Goal: Information Seeking & Learning: Learn about a topic

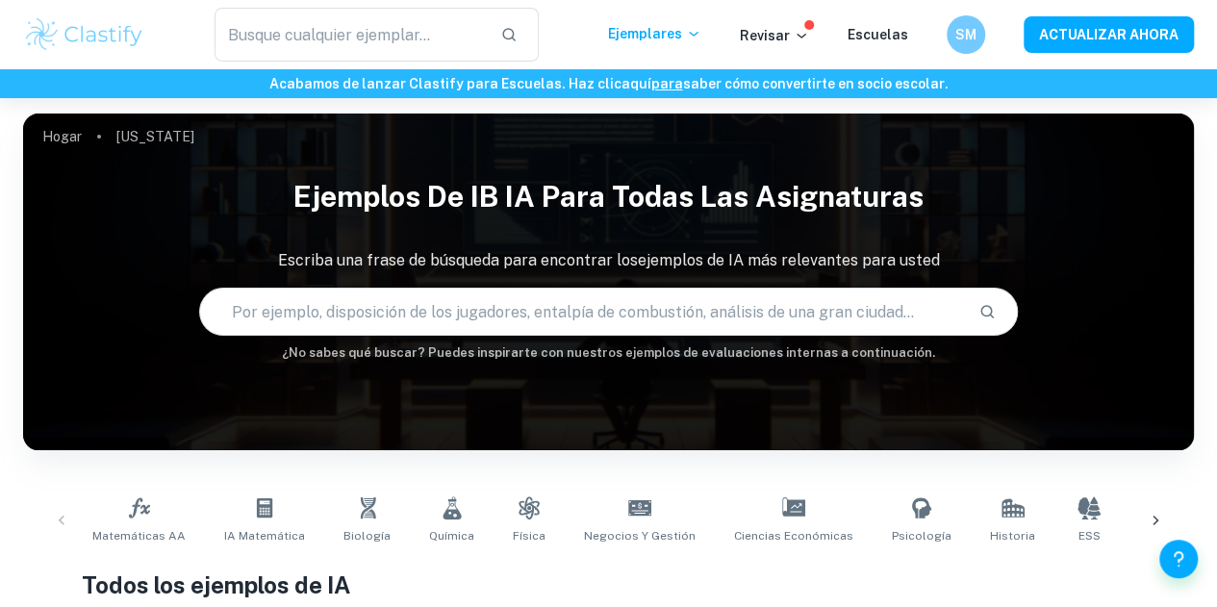
drag, startPoint x: 1297, startPoint y: 3, endPoint x: 537, endPoint y: 307, distance: 818.7
click at [537, 307] on input "text" at bounding box center [582, 312] width 764 height 54
type input "monografía"
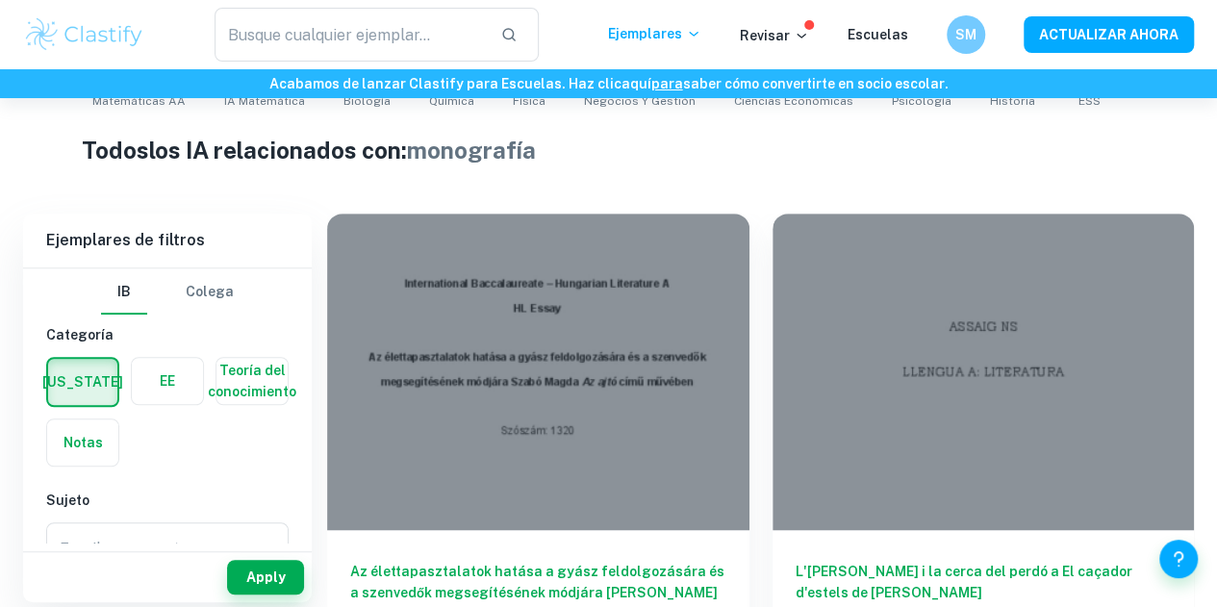
scroll to position [441, 0]
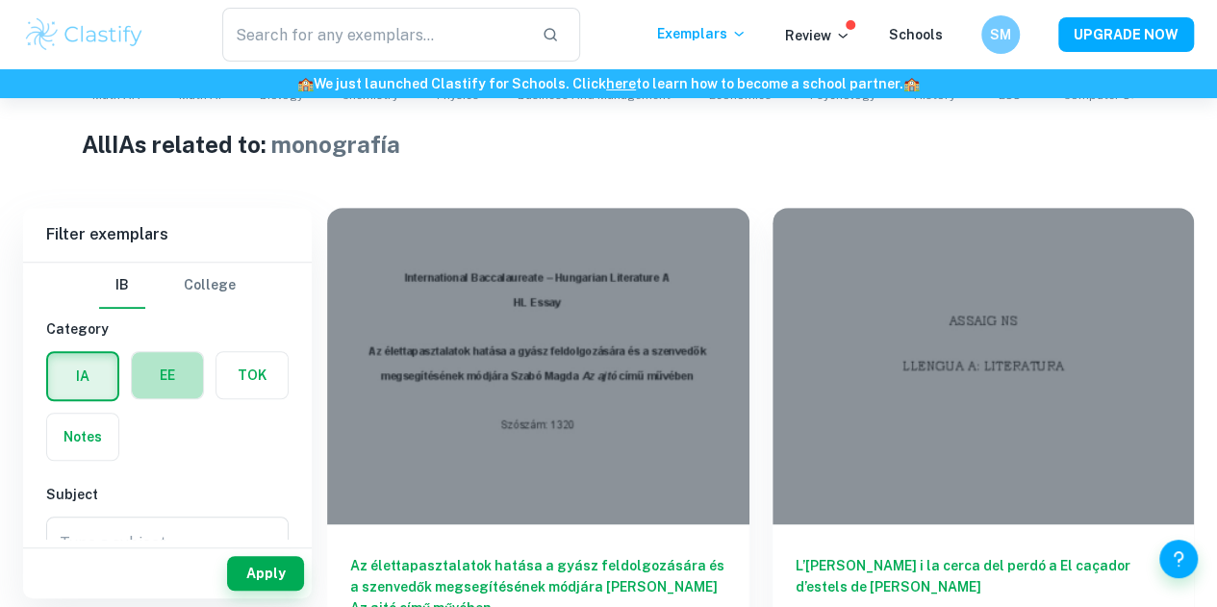
click at [190, 385] on label "button" at bounding box center [167, 375] width 71 height 46
click at [0, 0] on input "radio" at bounding box center [0, 0] width 0 height 0
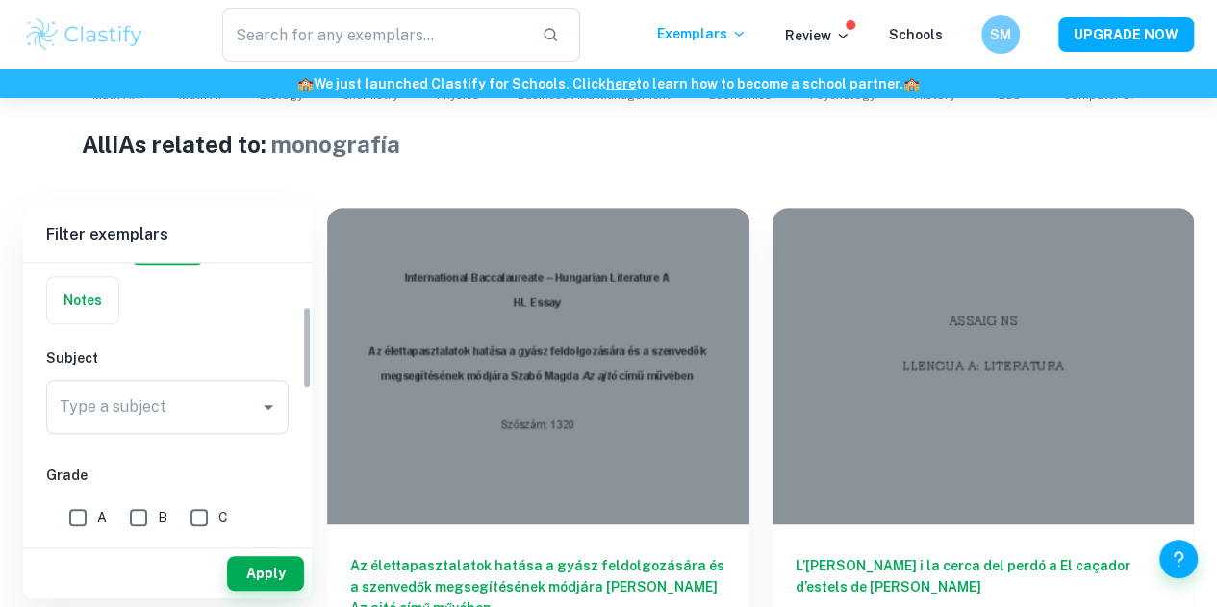
scroll to position [156, 0]
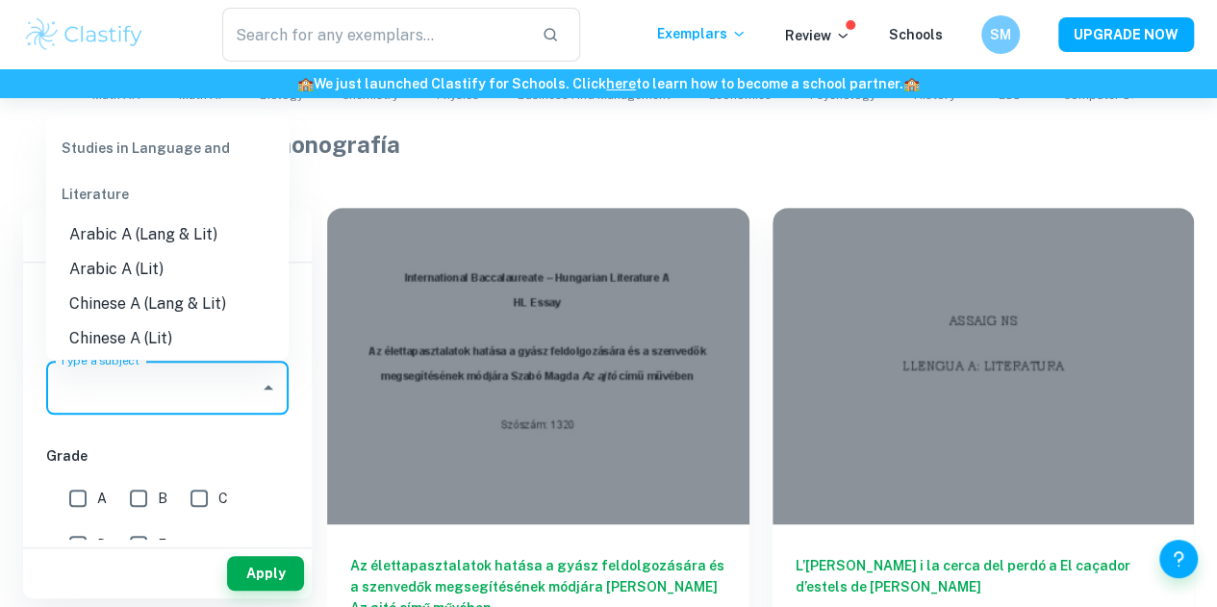
click at [110, 374] on div "Type a subject Type a subject" at bounding box center [167, 388] width 242 height 54
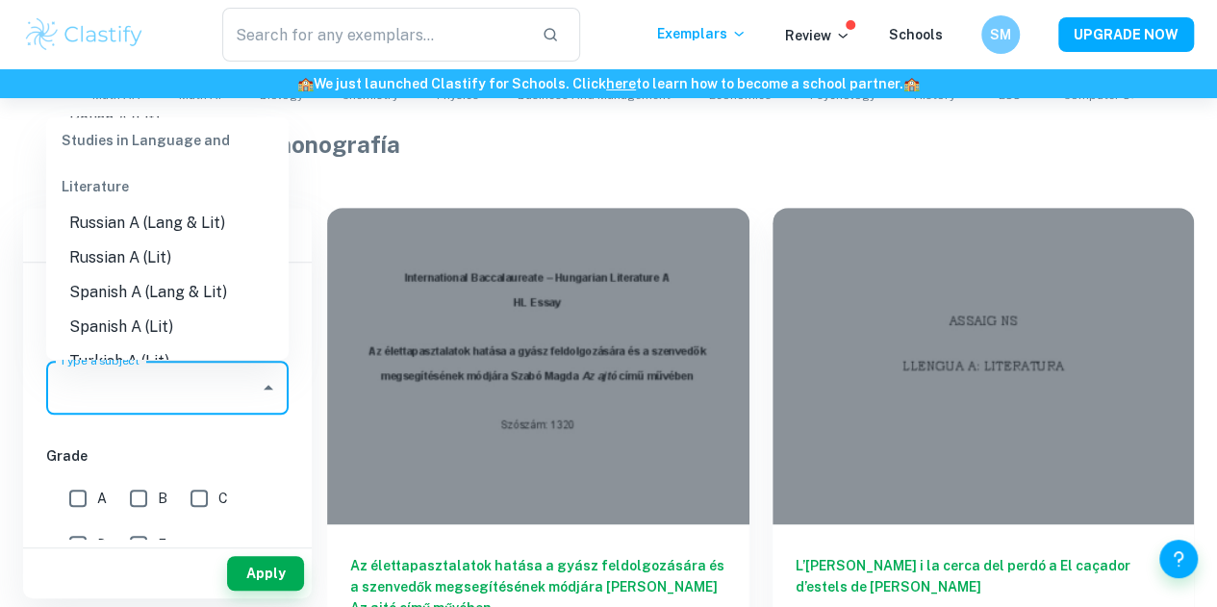
scroll to position [712, 0]
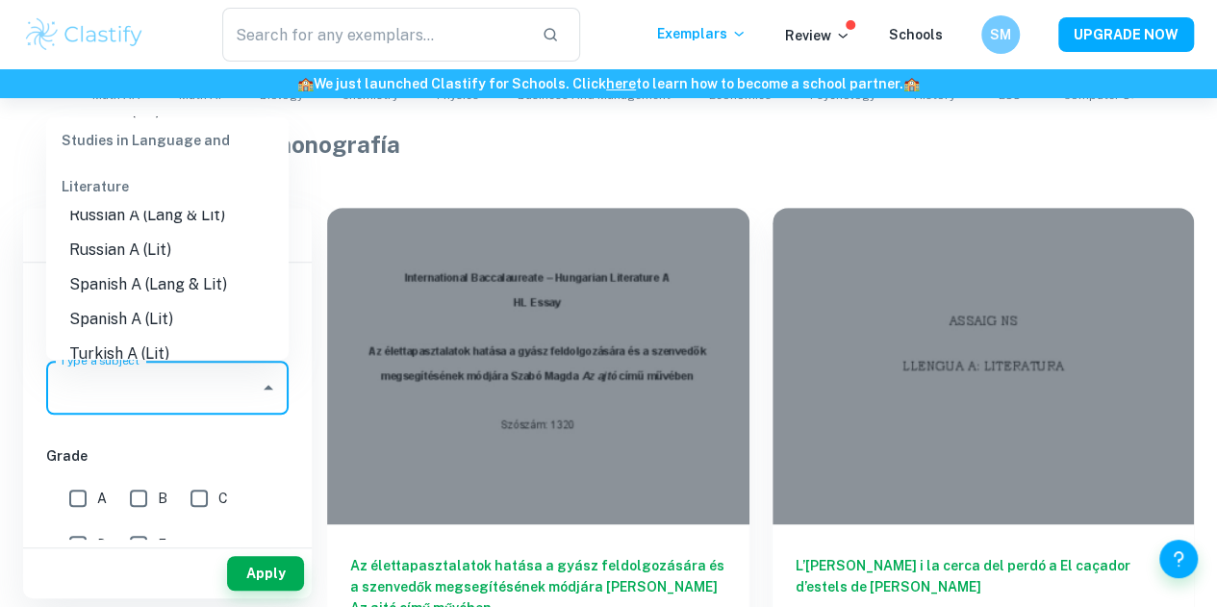
click at [89, 251] on li "Russian A (Lit)" at bounding box center [167, 249] width 242 height 35
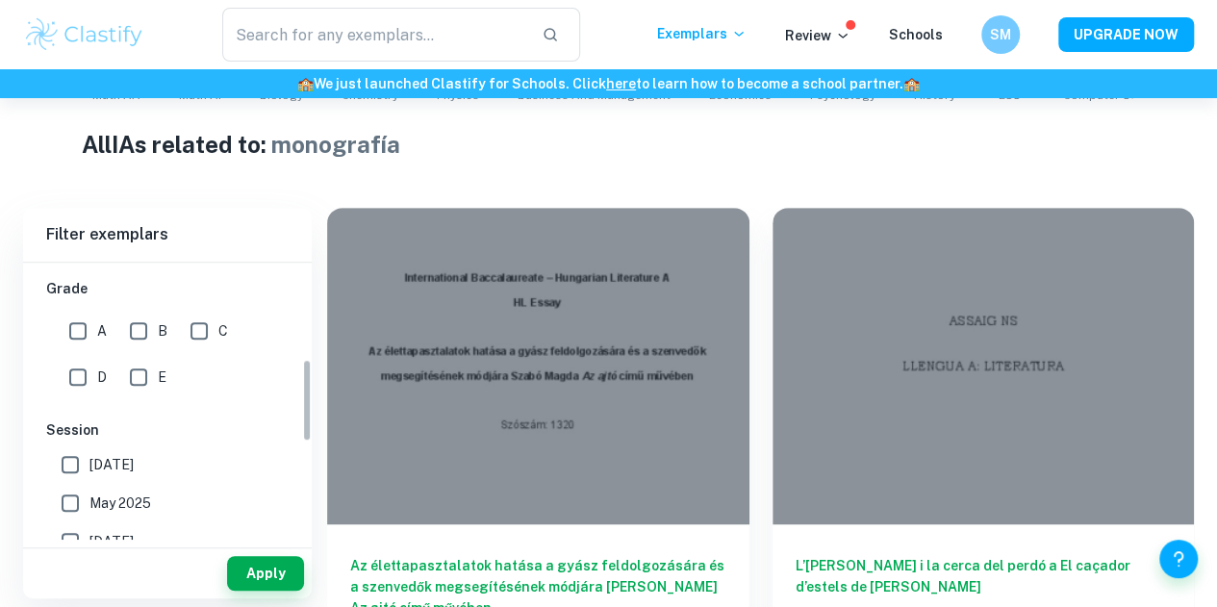
scroll to position [323, 0]
click at [73, 339] on input "A" at bounding box center [78, 331] width 38 height 38
checkbox input "true"
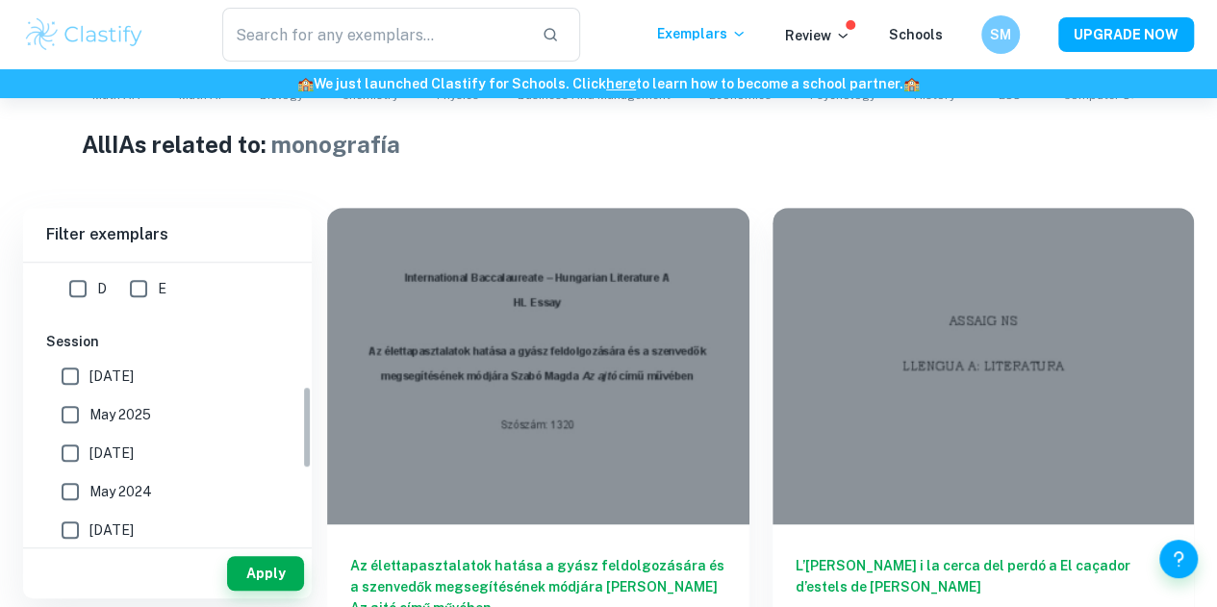
scroll to position [415, 0]
click at [246, 570] on button "Apply" at bounding box center [265, 573] width 77 height 35
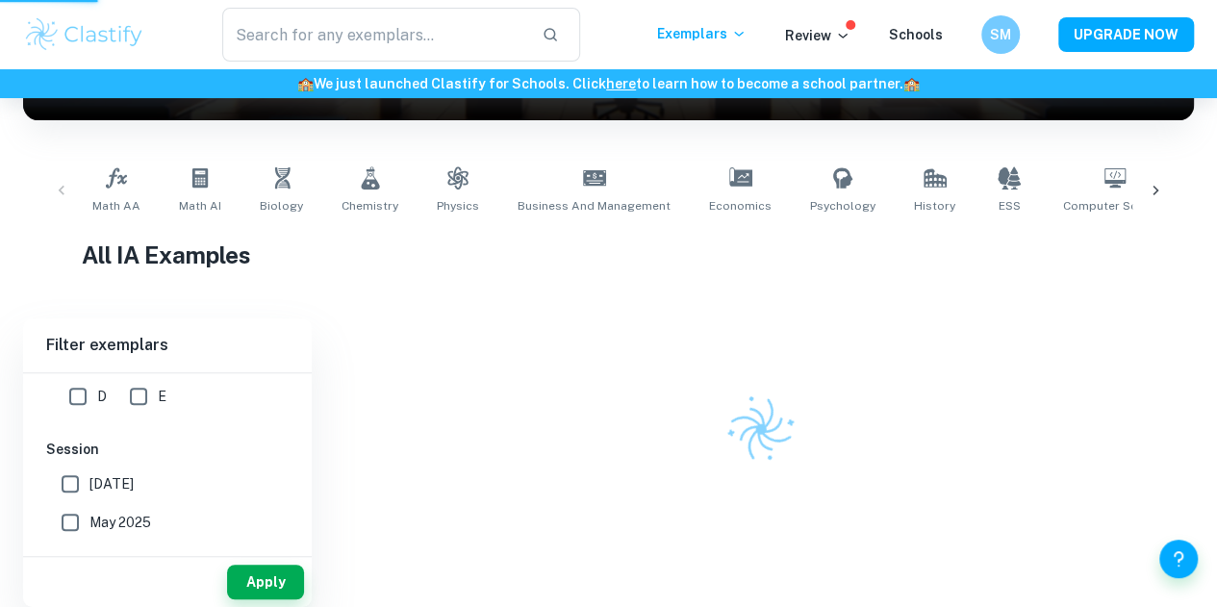
scroll to position [329, 0]
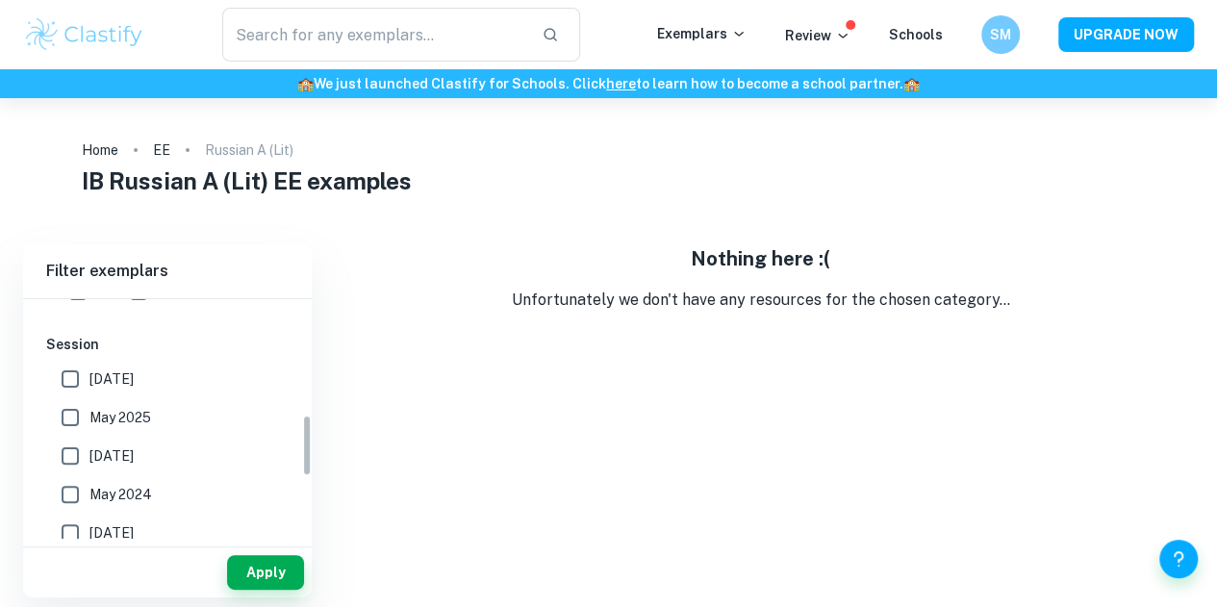
scroll to position [448, 0]
click at [62, 379] on input "[DATE]" at bounding box center [70, 376] width 38 height 38
checkbox input "true"
click at [71, 417] on input "May 2025" at bounding box center [70, 414] width 38 height 38
checkbox input "true"
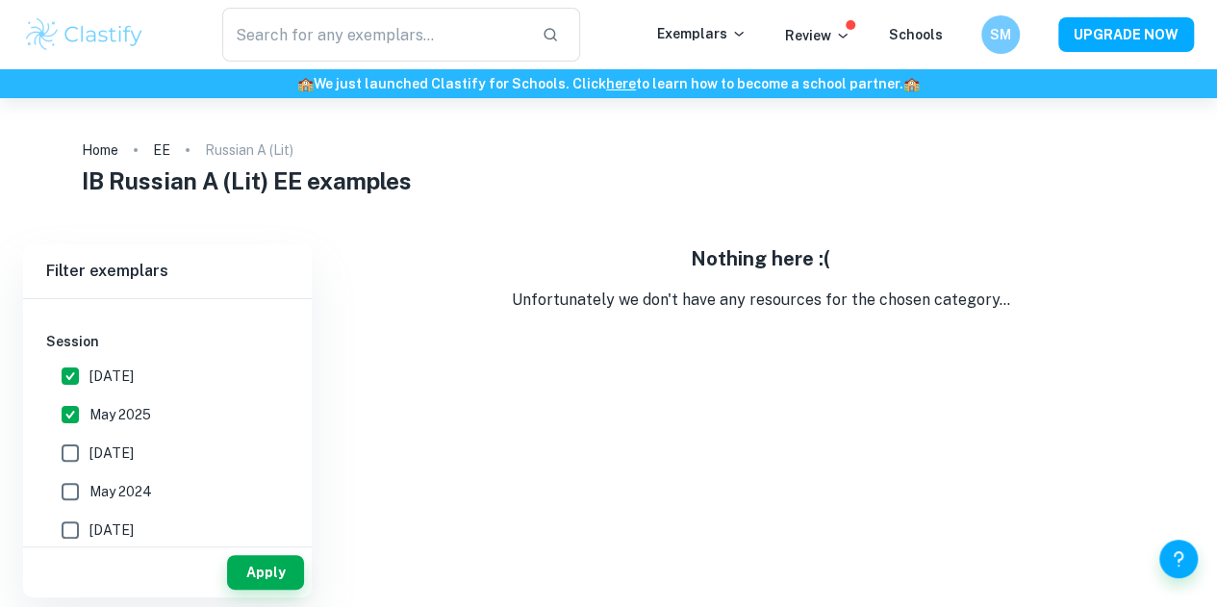
click at [62, 445] on input "[DATE]" at bounding box center [70, 453] width 38 height 38
checkbox input "true"
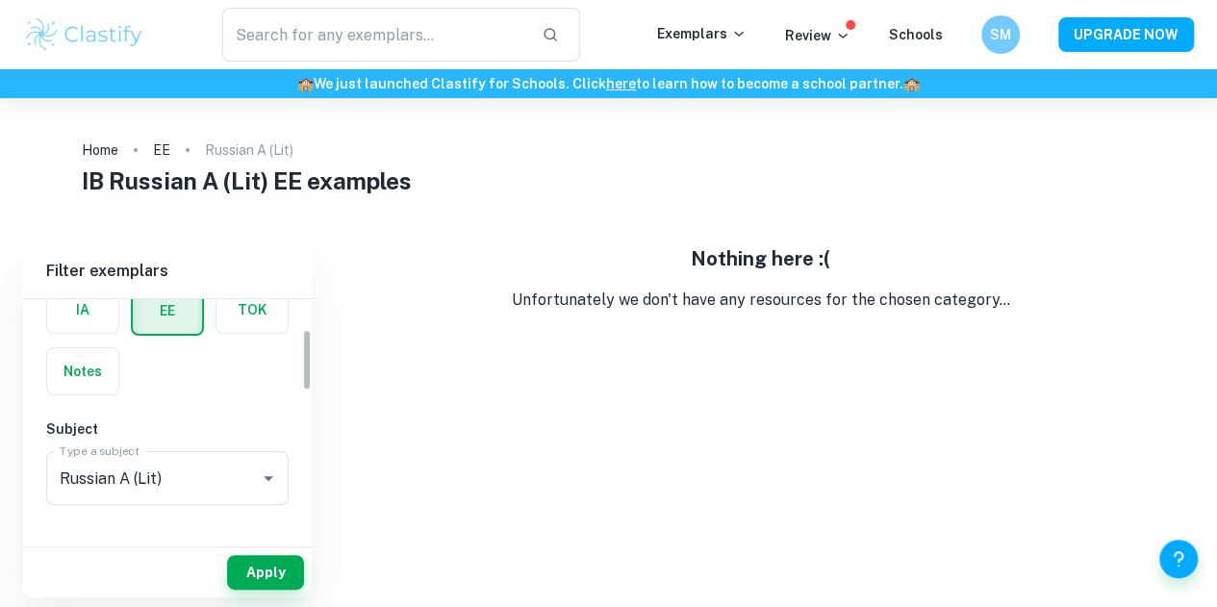
scroll to position [87, 0]
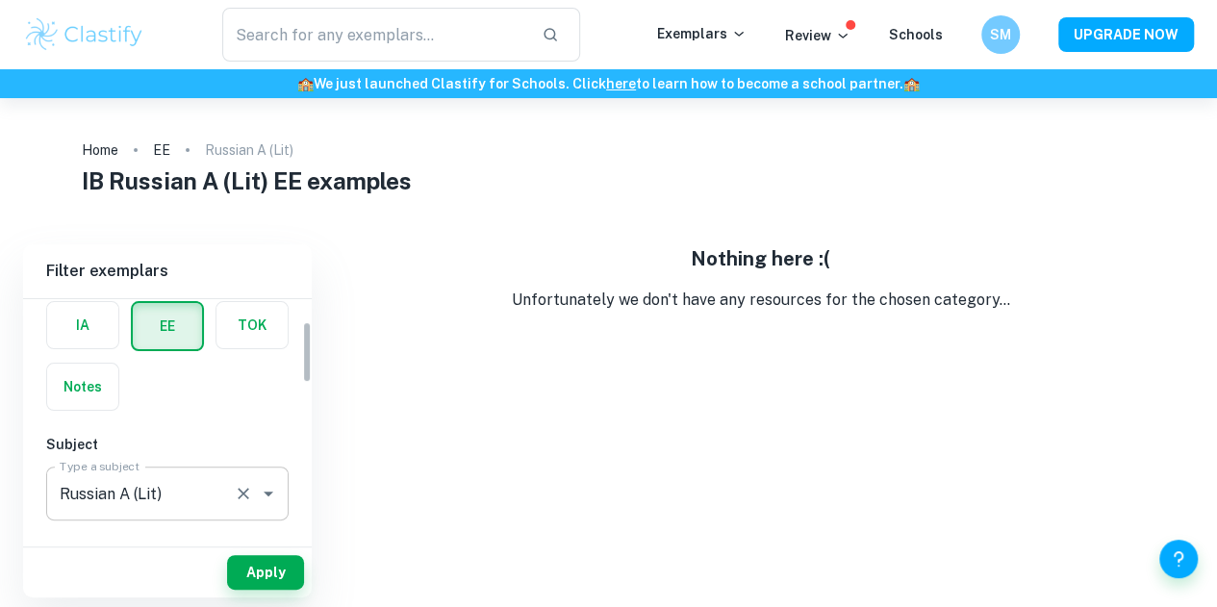
click at [147, 486] on input "Russian A (Lit)" at bounding box center [140, 493] width 171 height 37
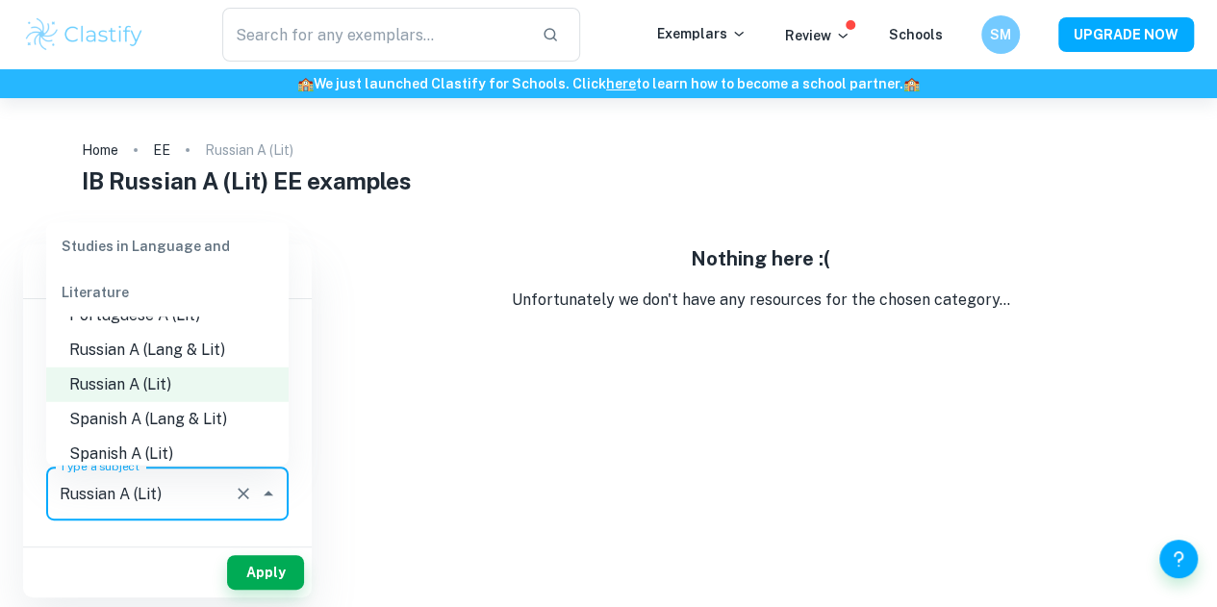
scroll to position [685, 0]
click at [115, 418] on li "Spanish A (Lang & Lit)" at bounding box center [167, 416] width 242 height 35
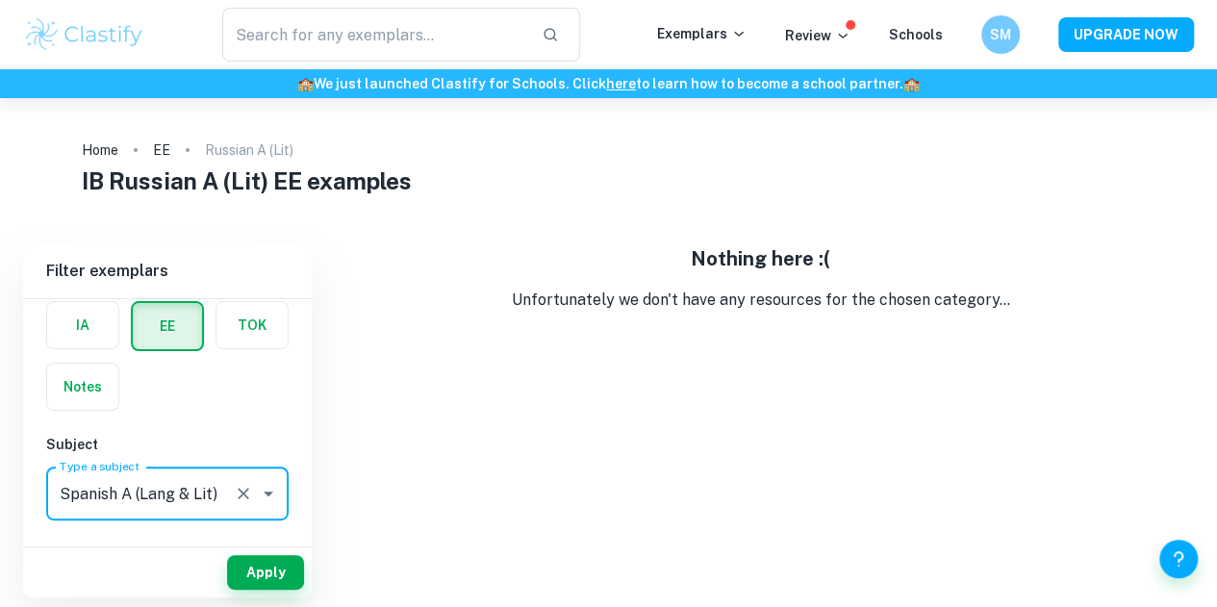
click at [131, 489] on input "Spanish A (Lang & Lit)" at bounding box center [140, 493] width 171 height 37
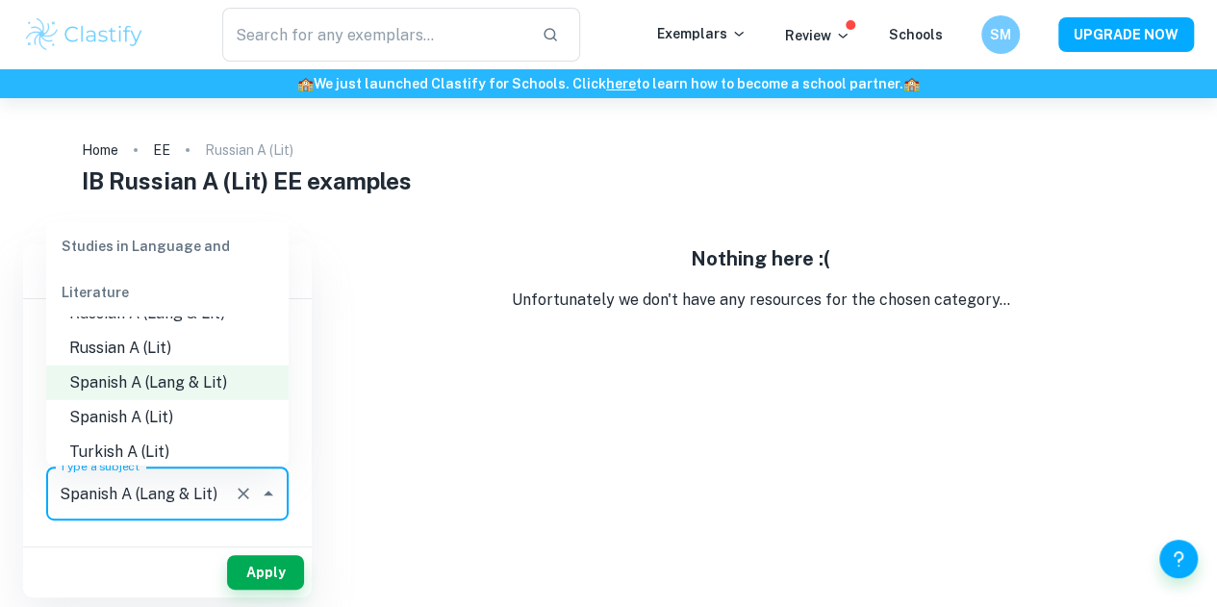
scroll to position [743, 0]
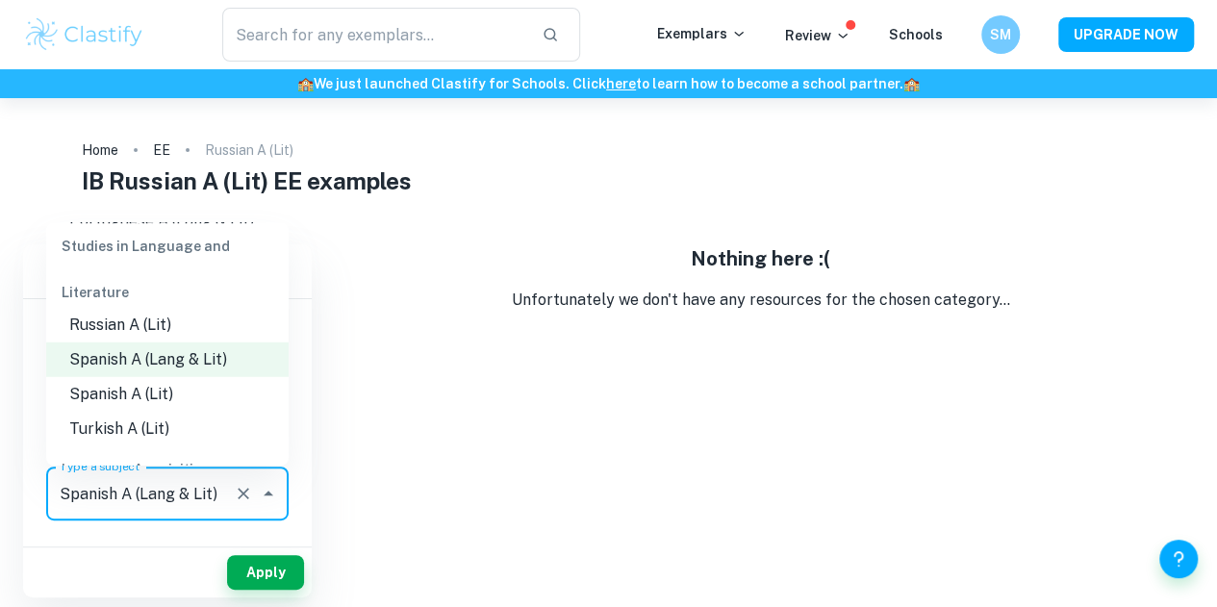
click at [93, 399] on li "Spanish A (Lit)" at bounding box center [167, 393] width 242 height 35
type input "Spanish A (Lit)"
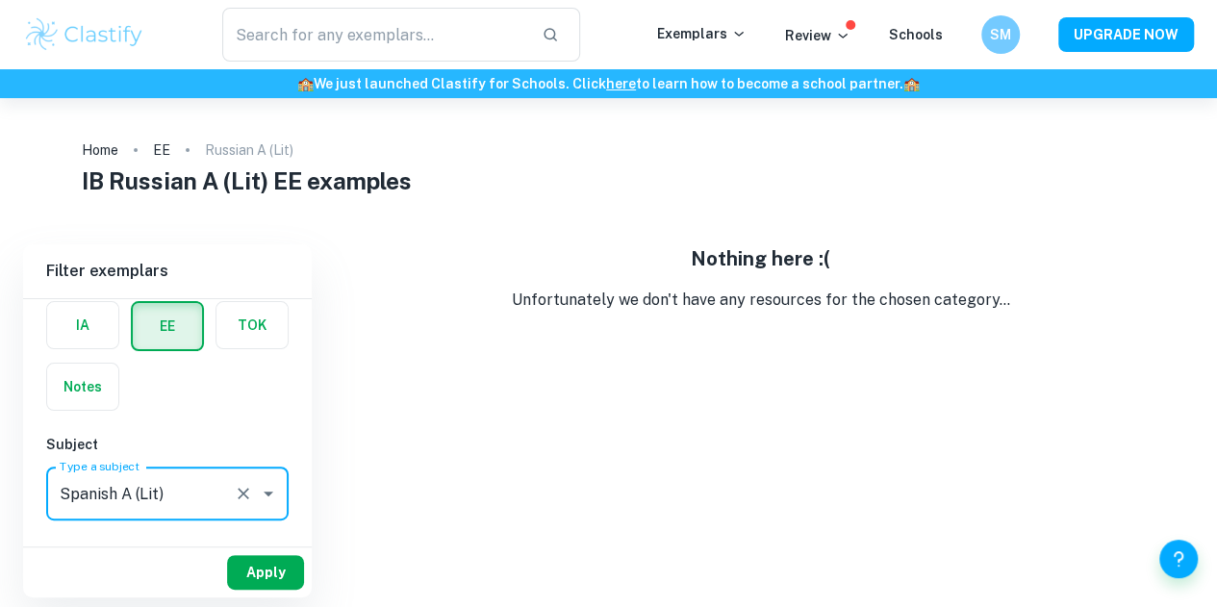
click at [247, 567] on button "Apply" at bounding box center [265, 572] width 77 height 35
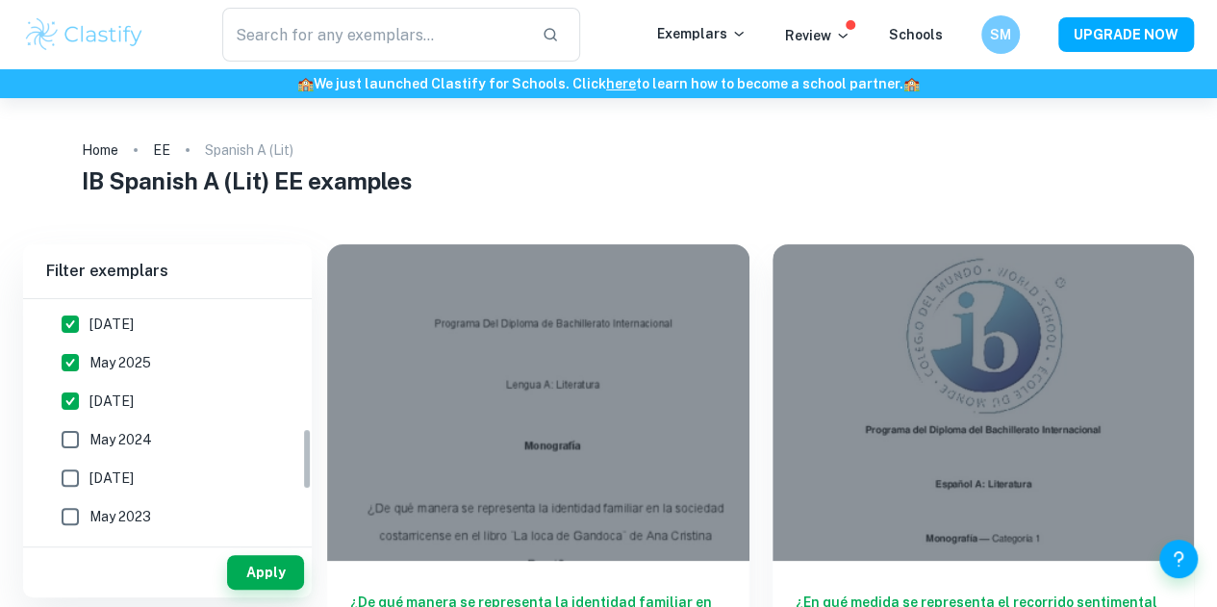
scroll to position [481, 0]
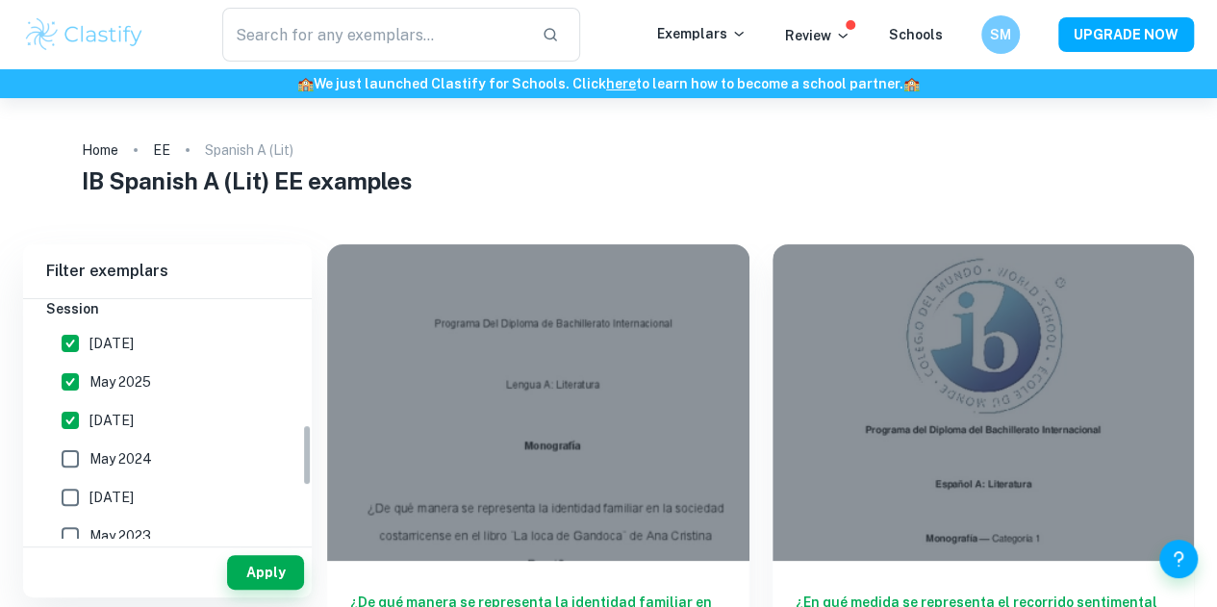
click at [67, 456] on input "May 2024" at bounding box center [70, 459] width 38 height 38
checkbox input "true"
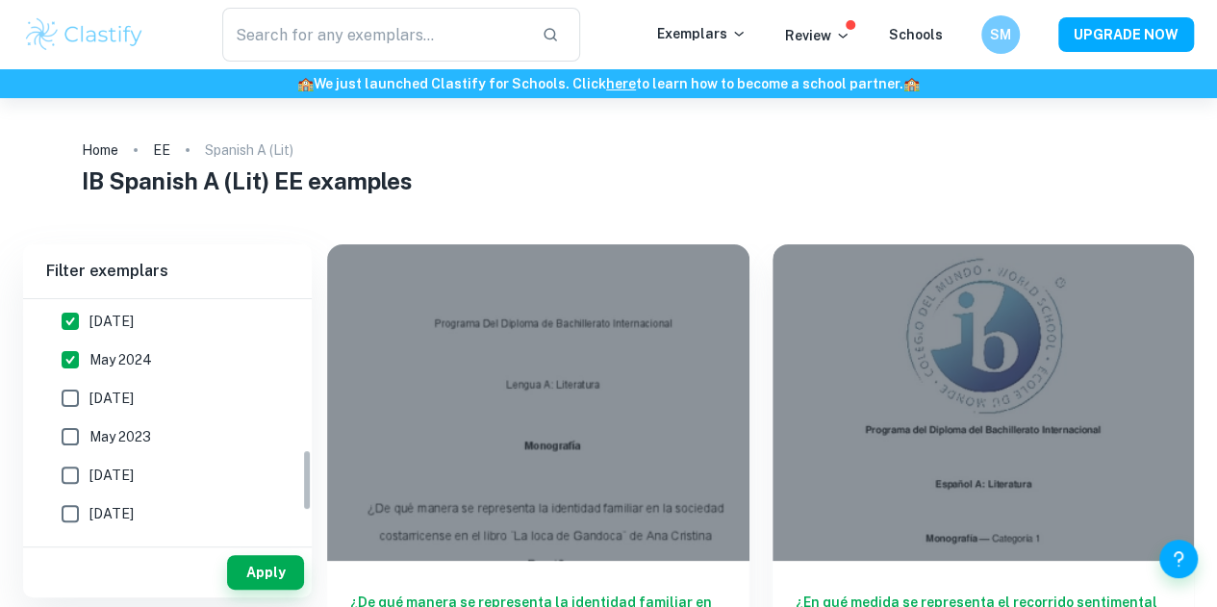
click at [65, 397] on input "[DATE]" at bounding box center [70, 398] width 38 height 38
checkbox input "true"
click at [77, 449] on input "May 2023" at bounding box center [70, 437] width 38 height 38
checkbox input "true"
click at [75, 466] on input "[DATE]" at bounding box center [70, 475] width 38 height 38
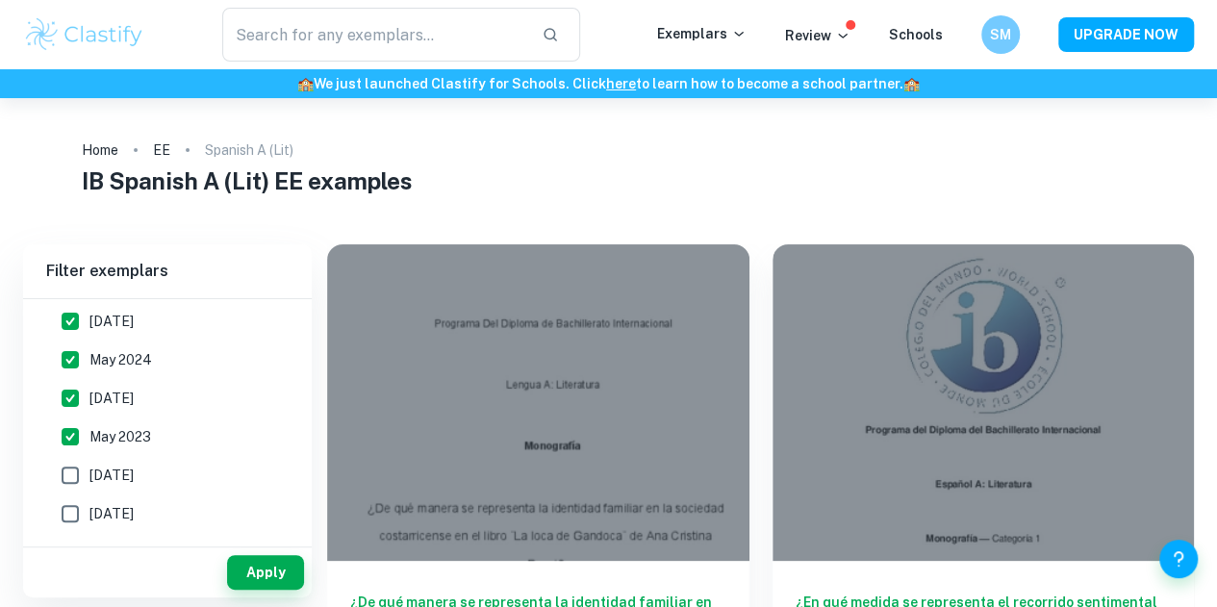
checkbox input "true"
click at [77, 500] on input "[DATE]" at bounding box center [70, 514] width 38 height 38
checkbox input "true"
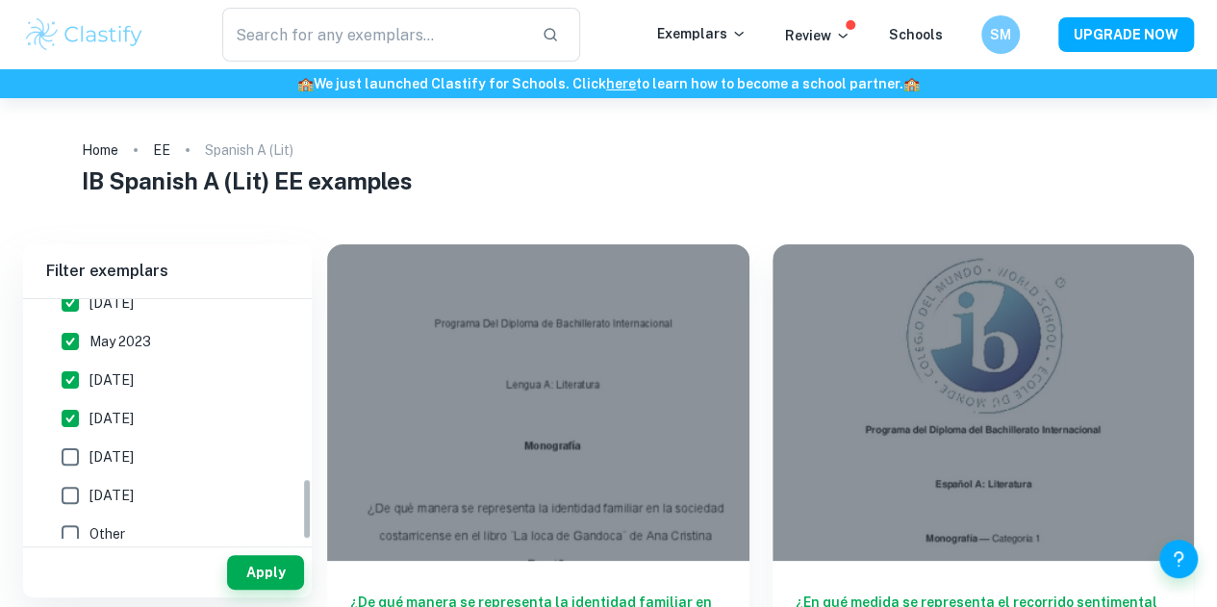
scroll to position [688, 0]
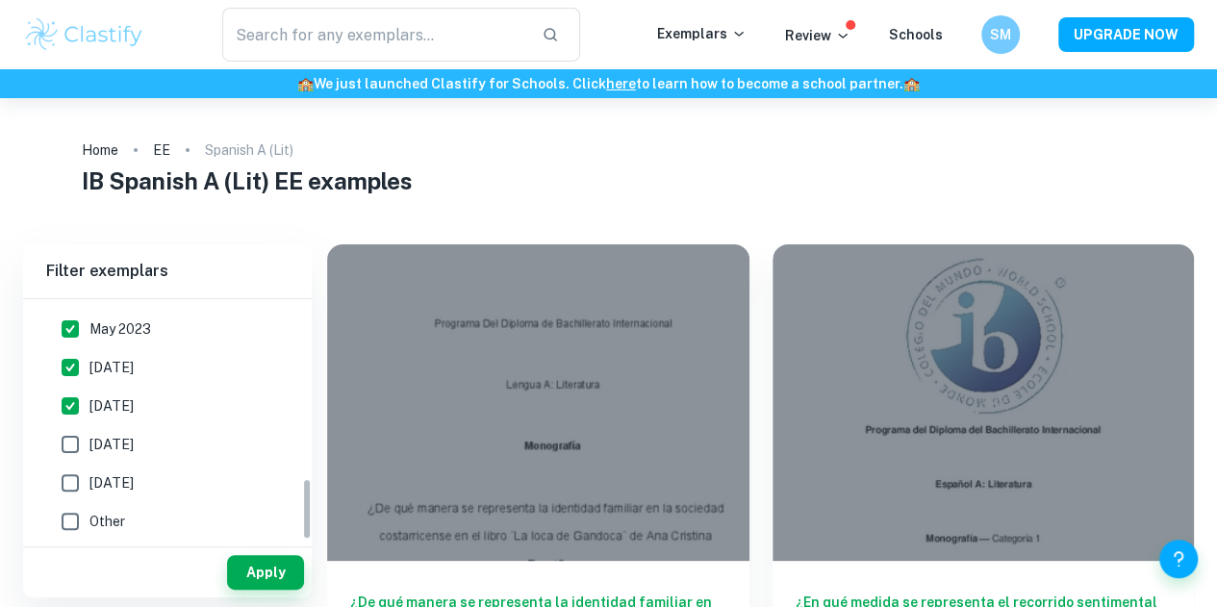
click at [77, 436] on input "[DATE]" at bounding box center [70, 444] width 38 height 38
checkbox input "true"
click at [76, 475] on input "[DATE]" at bounding box center [70, 483] width 38 height 38
checkbox input "true"
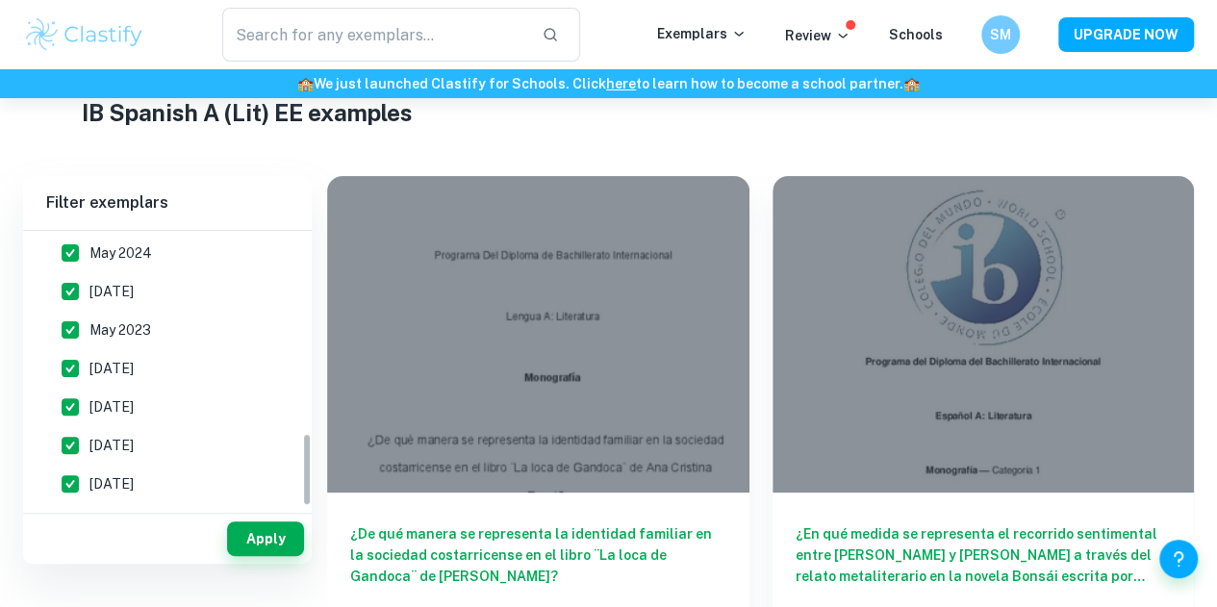
scroll to position [69, 0]
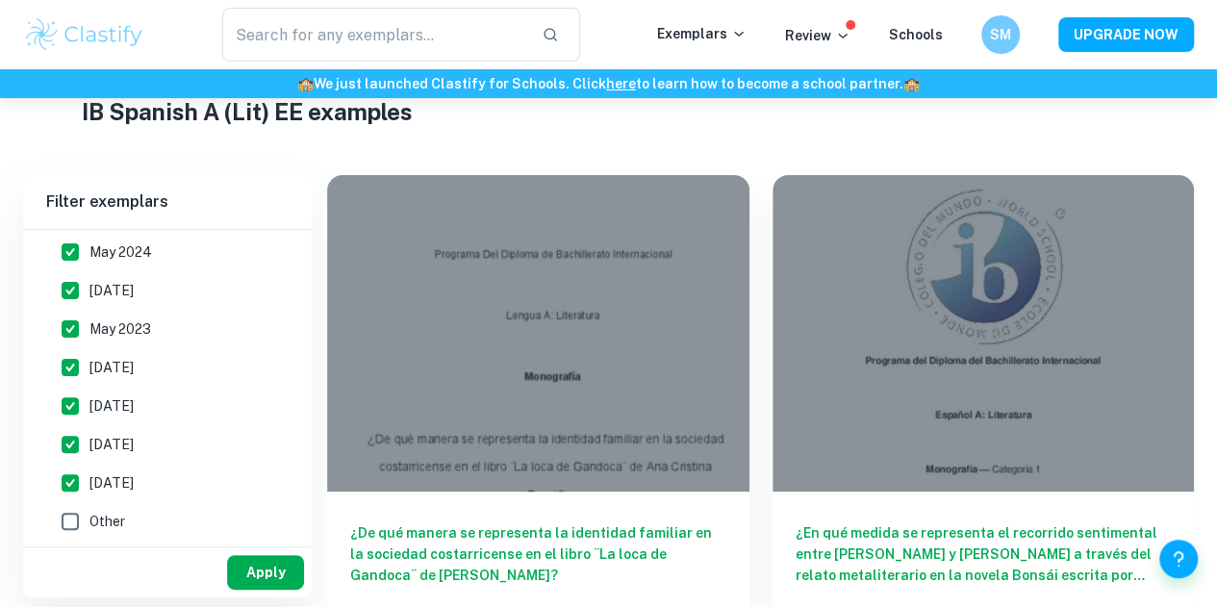
click at [260, 568] on button "Apply" at bounding box center [265, 572] width 77 height 35
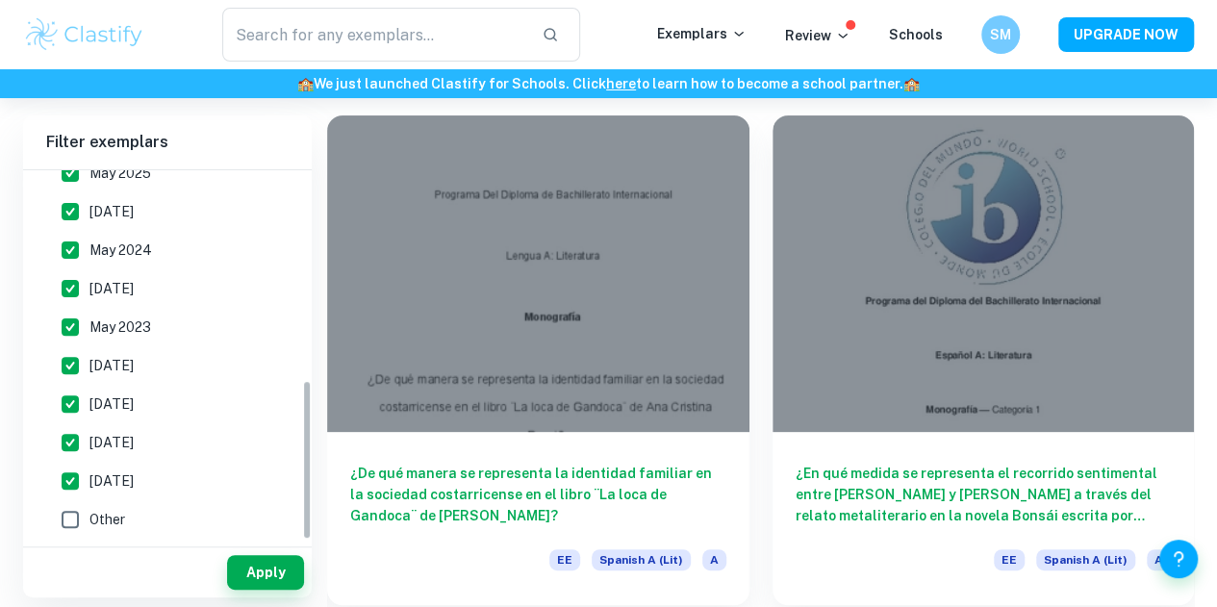
scroll to position [0, 0]
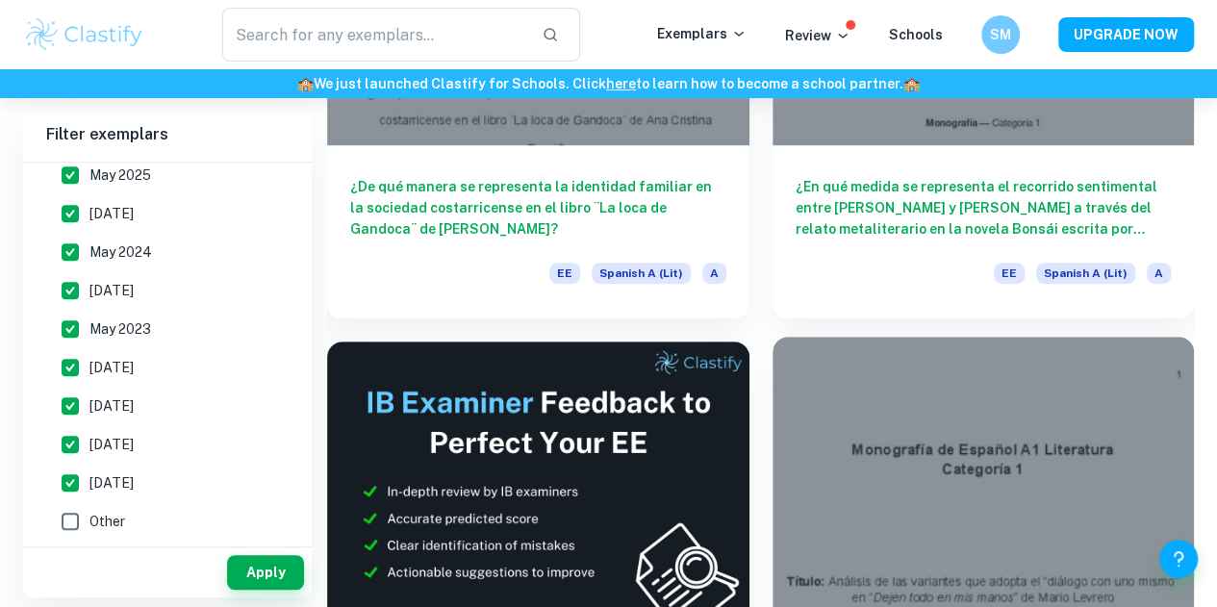
click at [773, 337] on div at bounding box center [984, 495] width 422 height 317
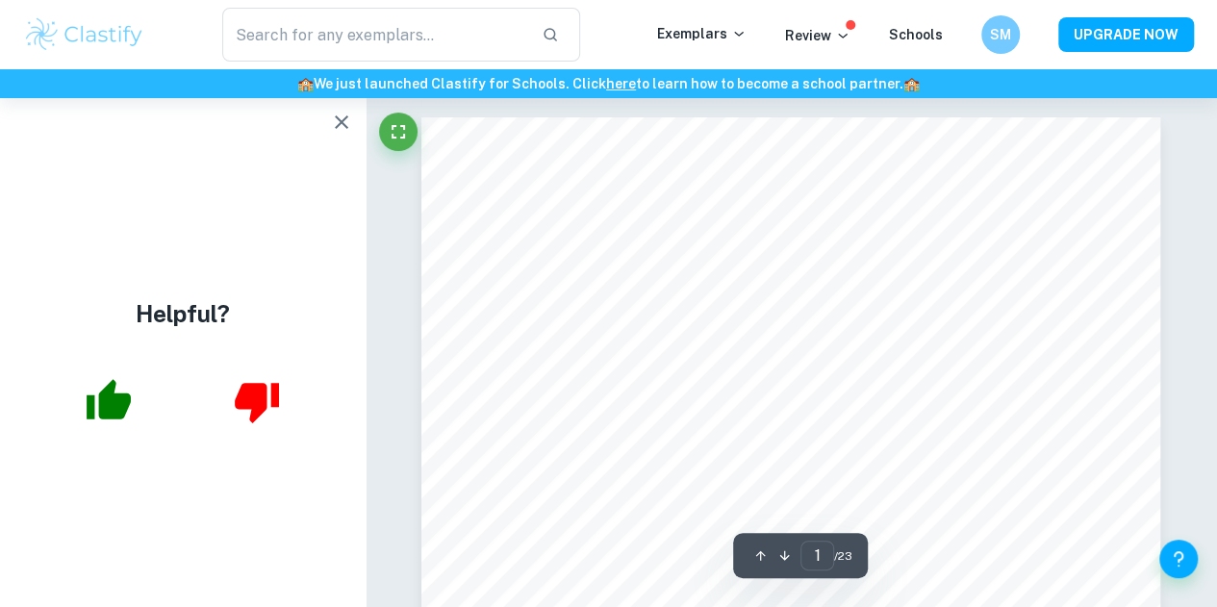
click at [329, 135] on button "button" at bounding box center [341, 122] width 38 height 38
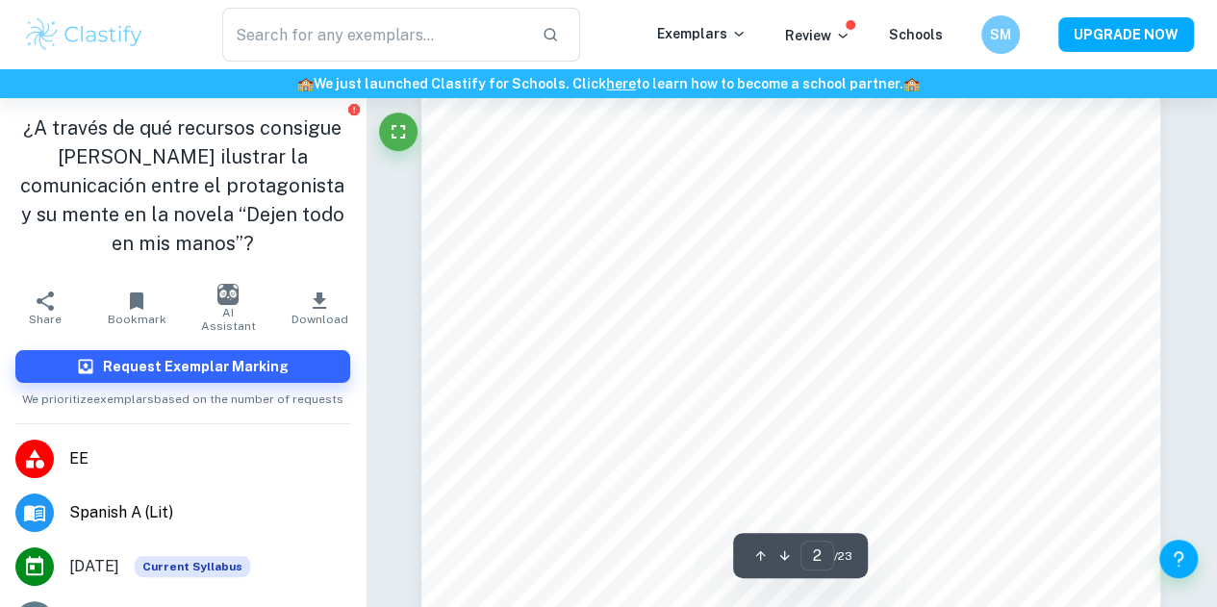
scroll to position [1247, 0]
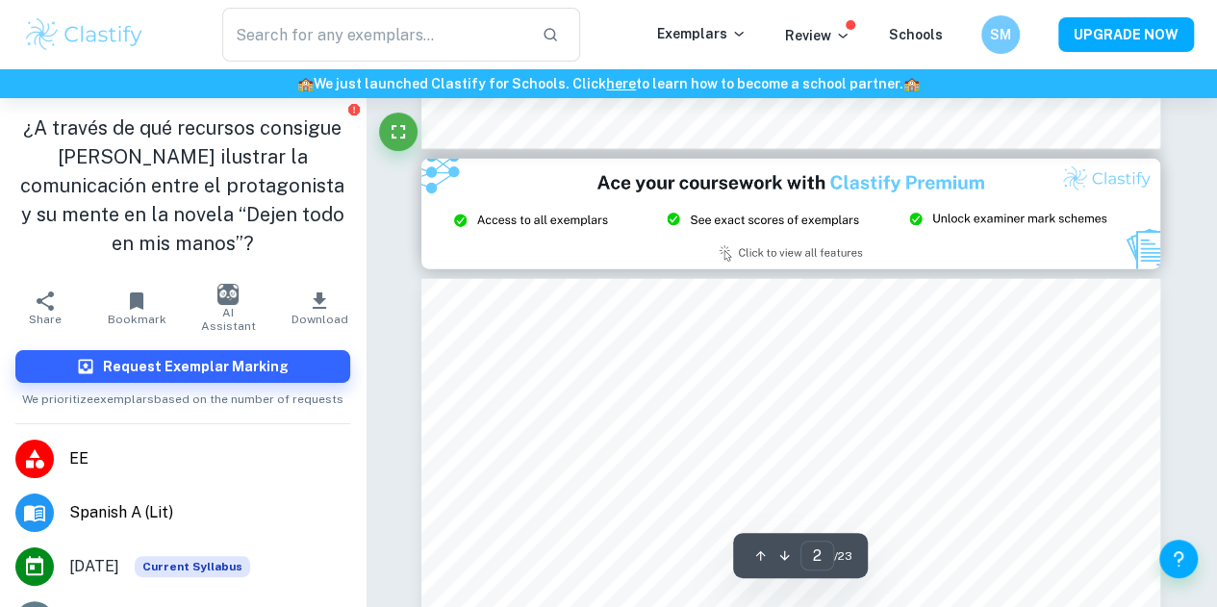
type input "3"
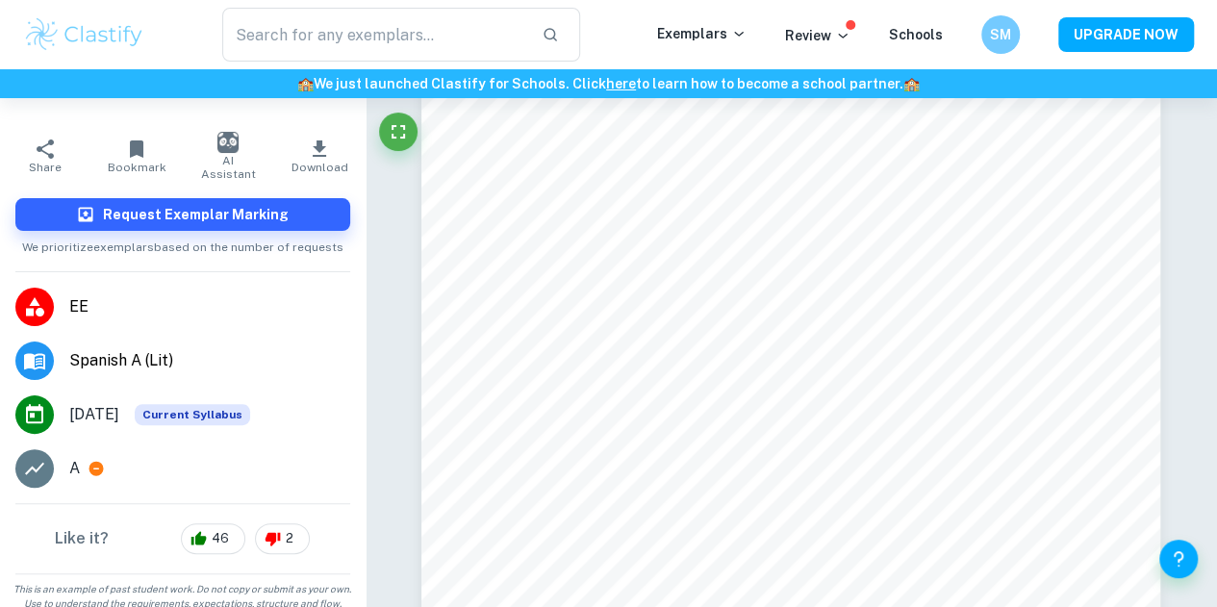
scroll to position [154, 0]
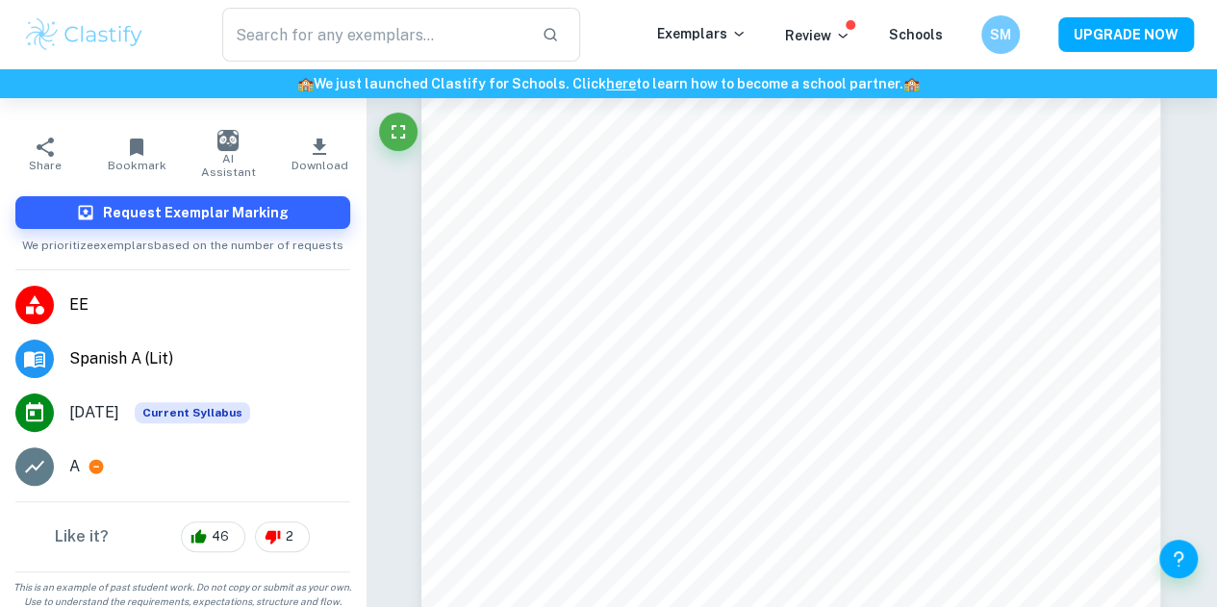
click at [96, 466] on icon at bounding box center [96, 466] width 17 height 17
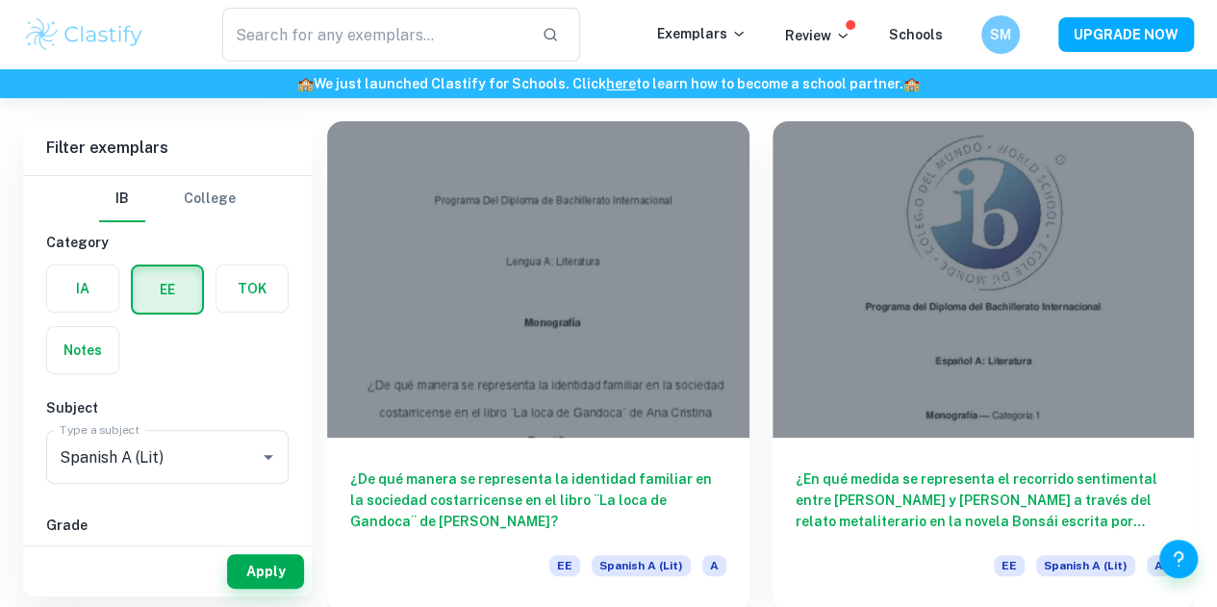
scroll to position [119, 0]
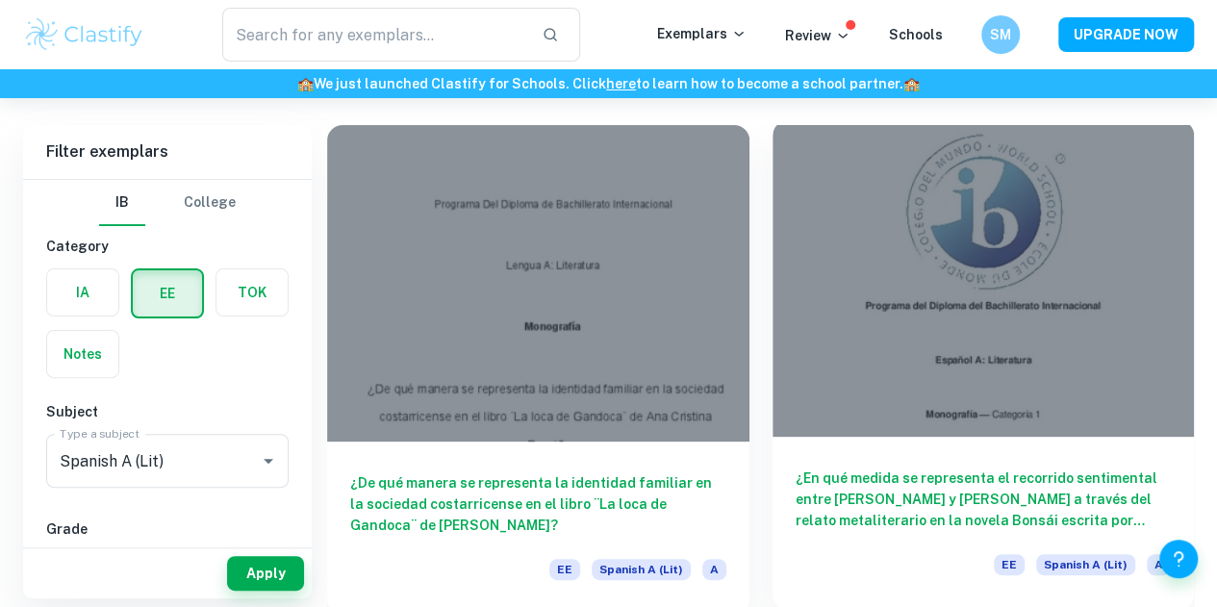
click at [810, 272] on div at bounding box center [984, 278] width 422 height 317
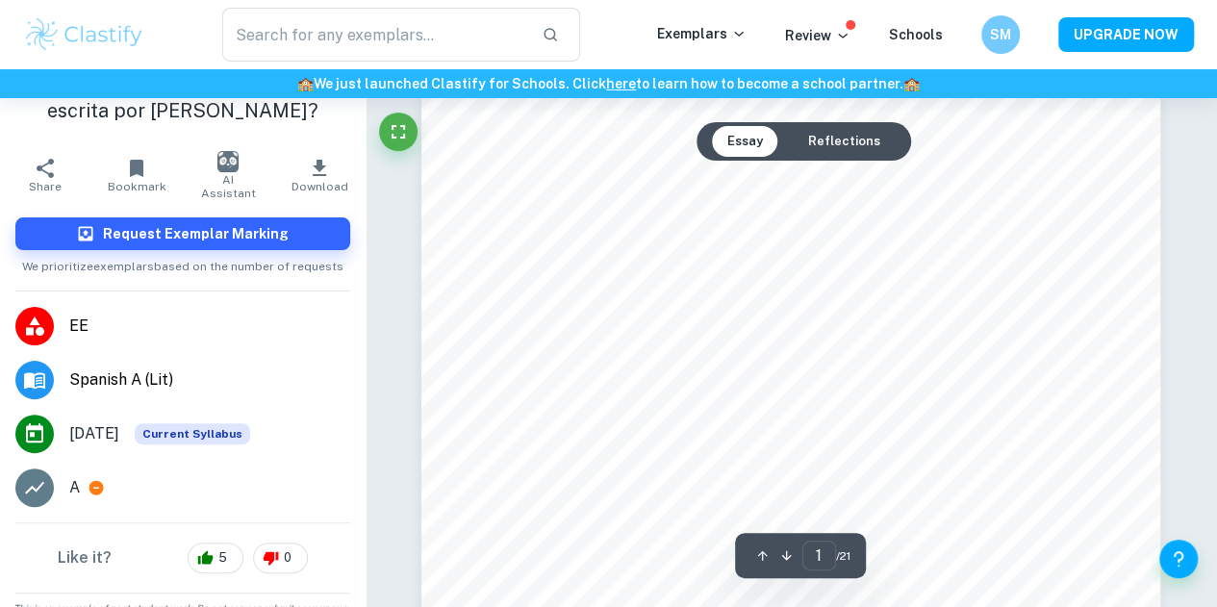
scroll to position [375, 0]
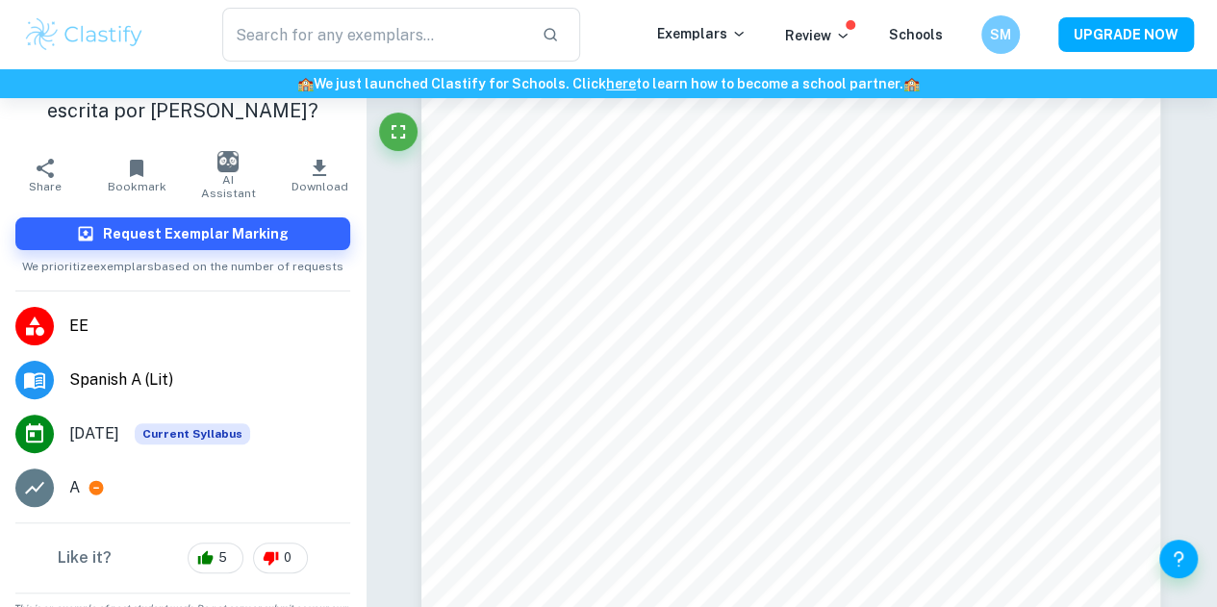
scroll to position [119, 0]
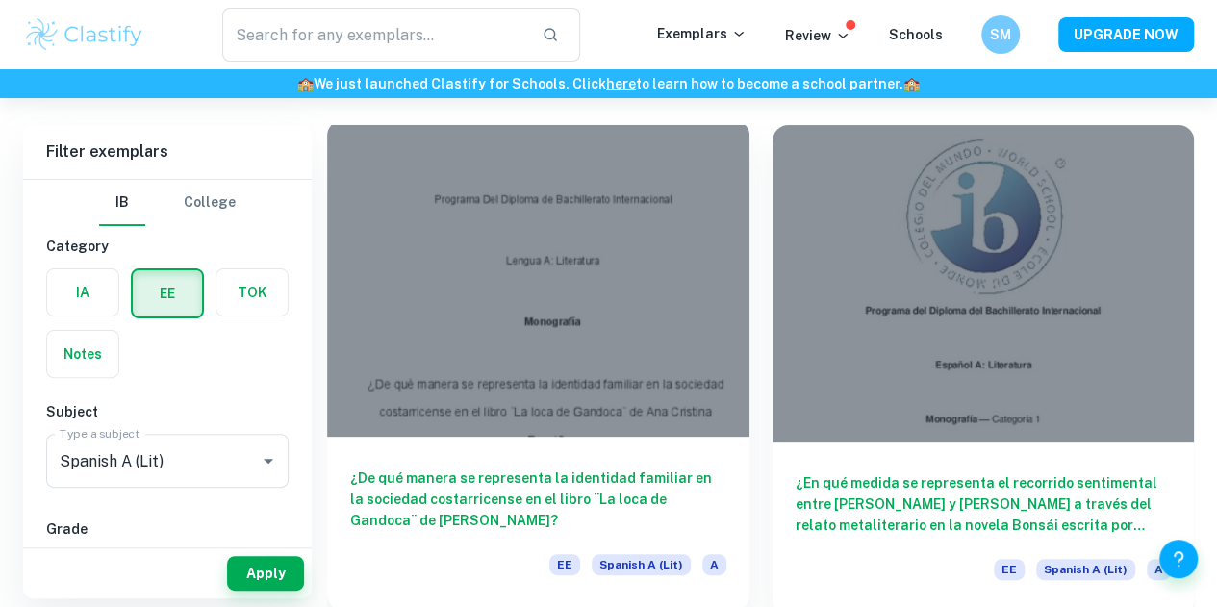
click at [503, 263] on div at bounding box center [538, 278] width 422 height 317
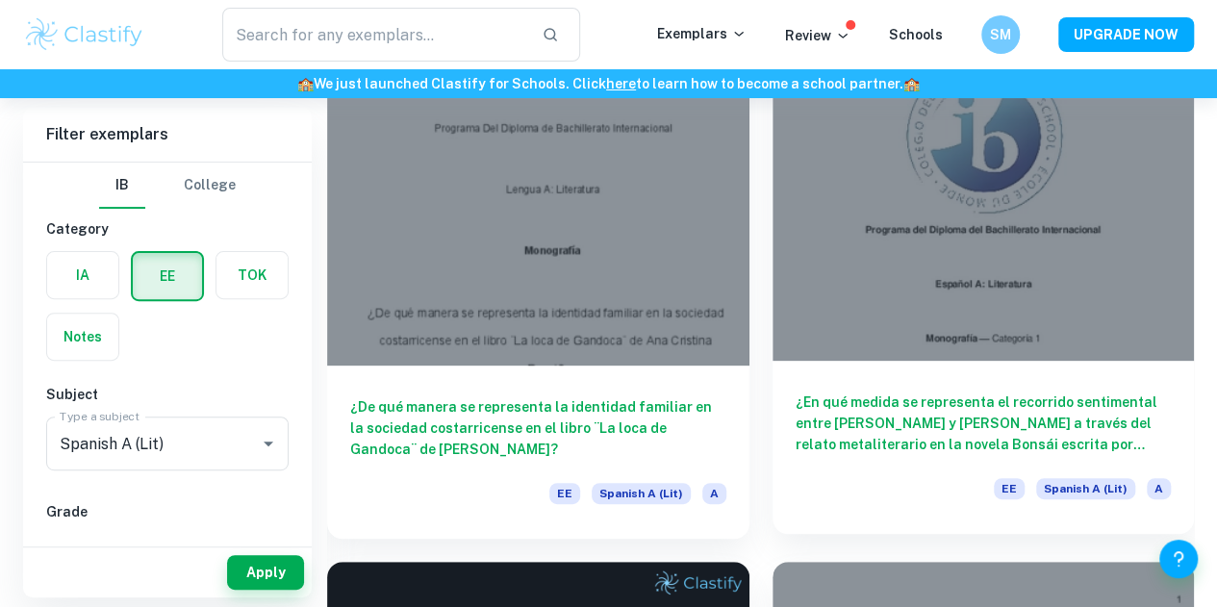
scroll to position [363, 0]
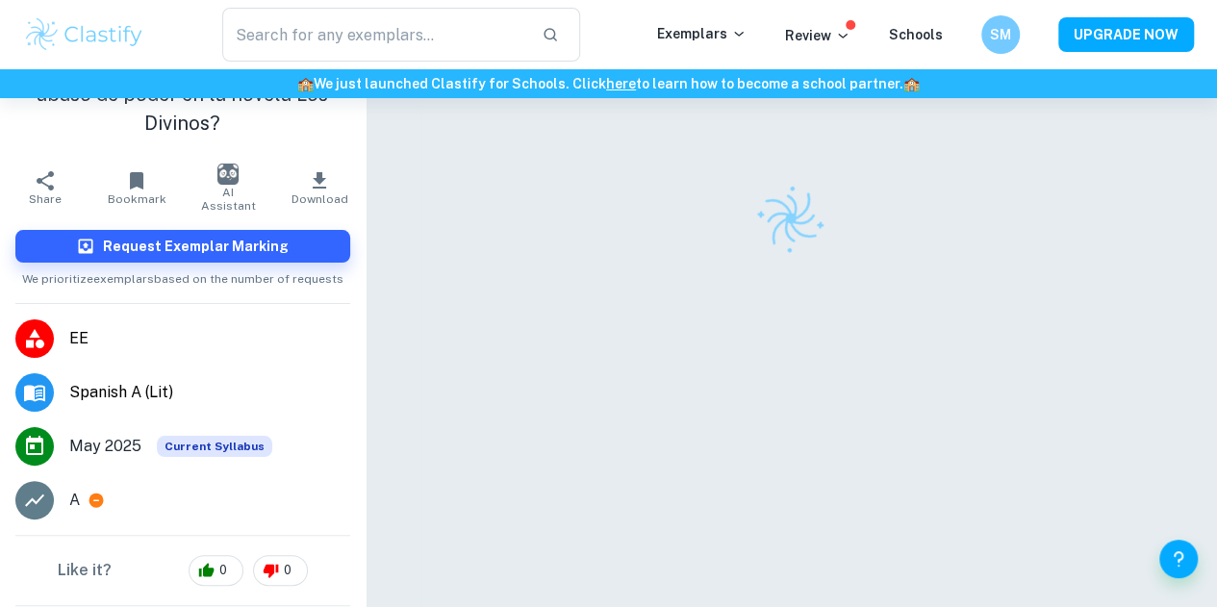
scroll to position [106, 0]
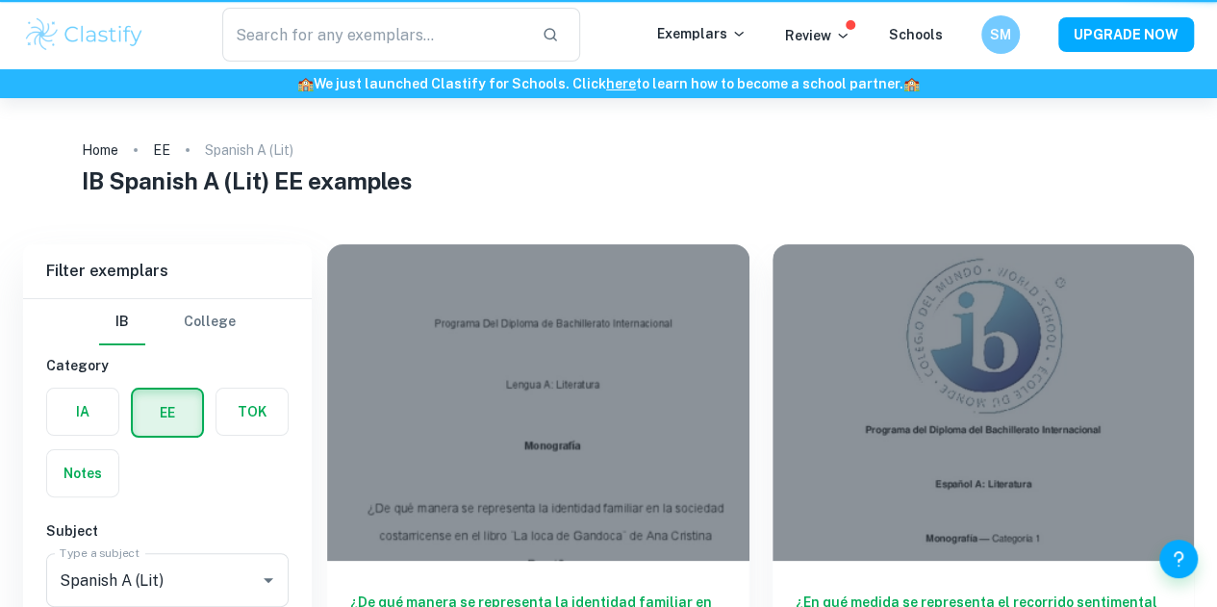
scroll to position [363, 0]
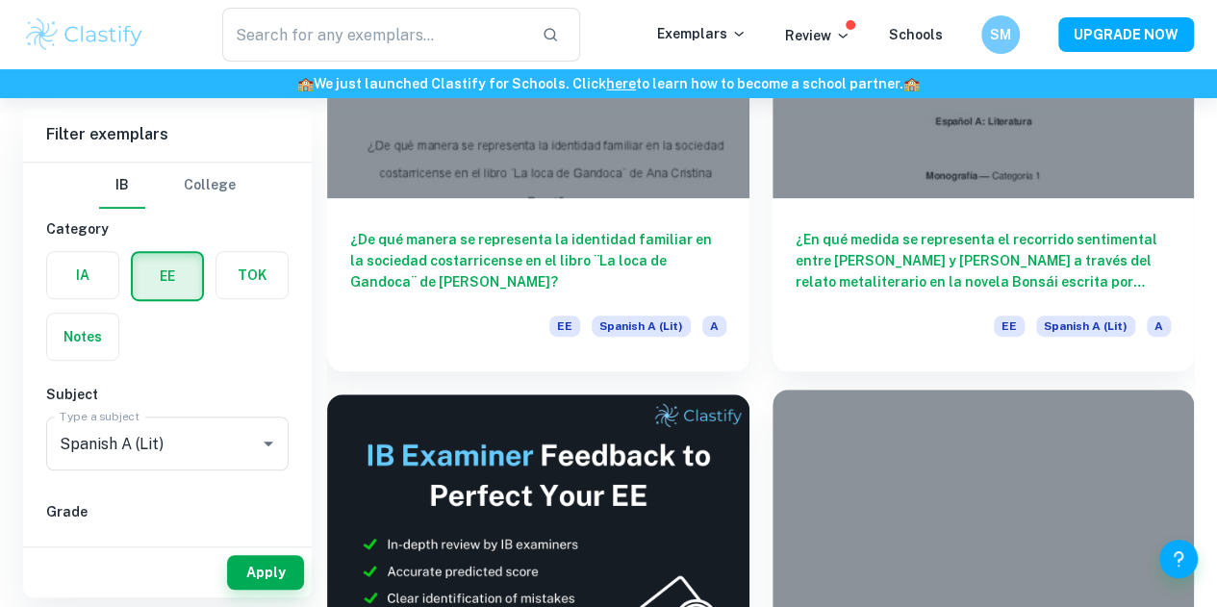
click at [773, 390] on div at bounding box center [984, 548] width 422 height 317
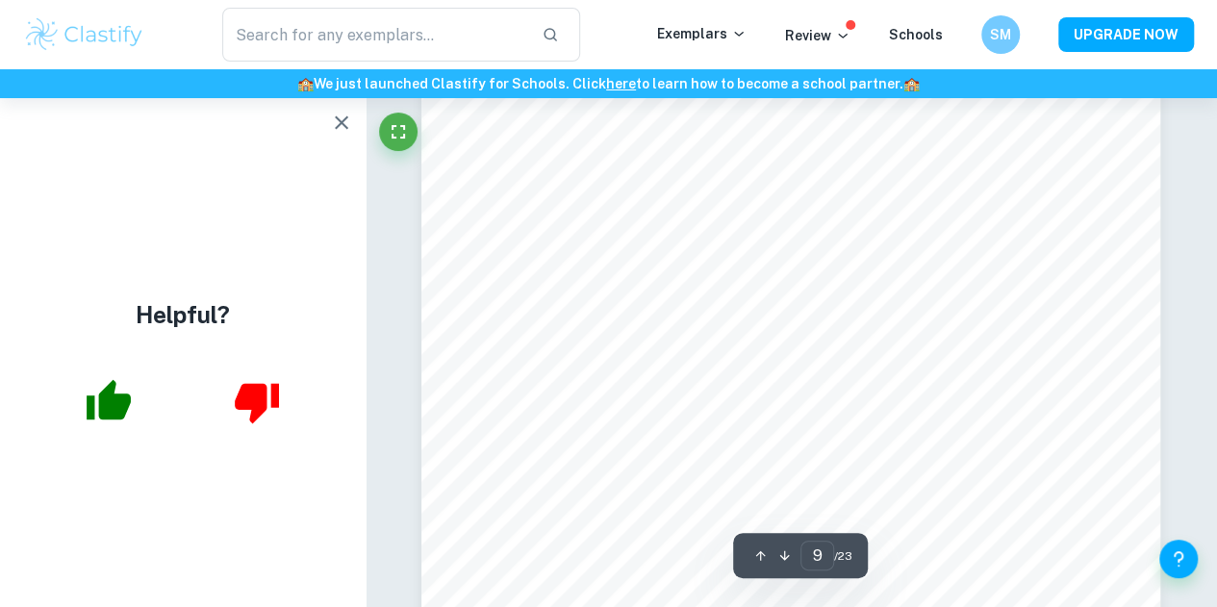
scroll to position [8995, 0]
type input "18"
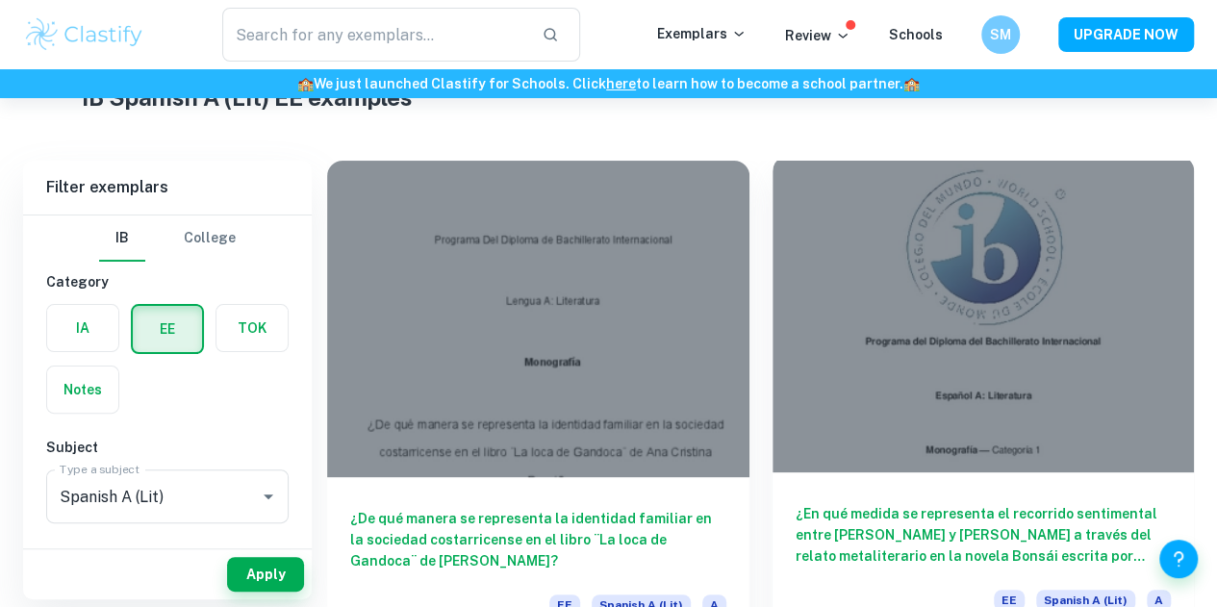
scroll to position [85, 0]
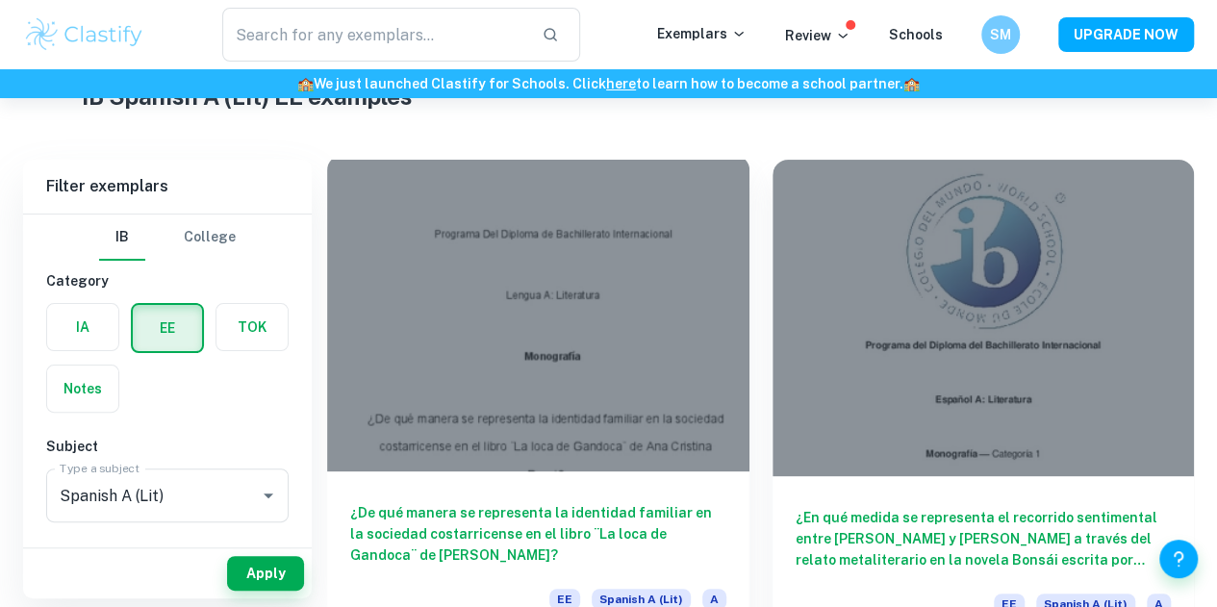
click at [551, 270] on div at bounding box center [538, 313] width 422 height 317
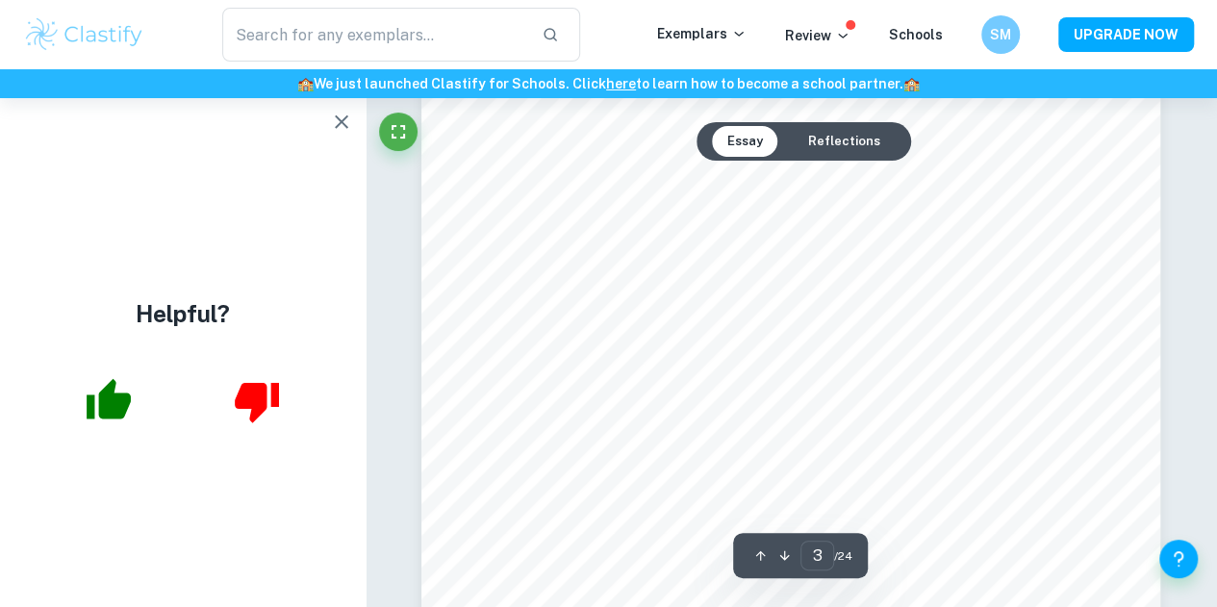
scroll to position [2230, 0]
click at [851, 136] on button "Reflections" at bounding box center [844, 141] width 103 height 31
click at [759, 144] on button "Essay" at bounding box center [745, 141] width 66 height 31
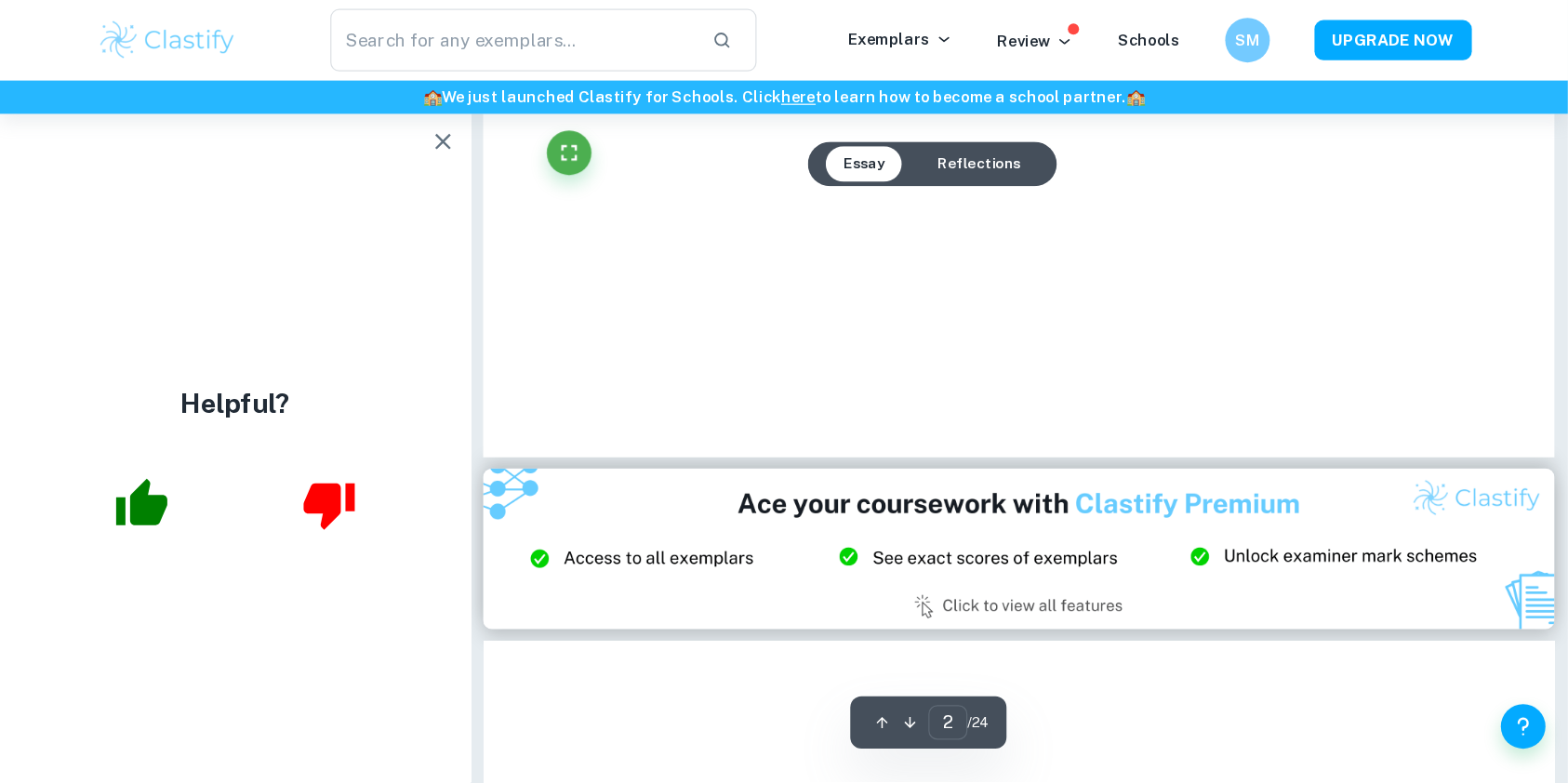
scroll to position [2168, 0]
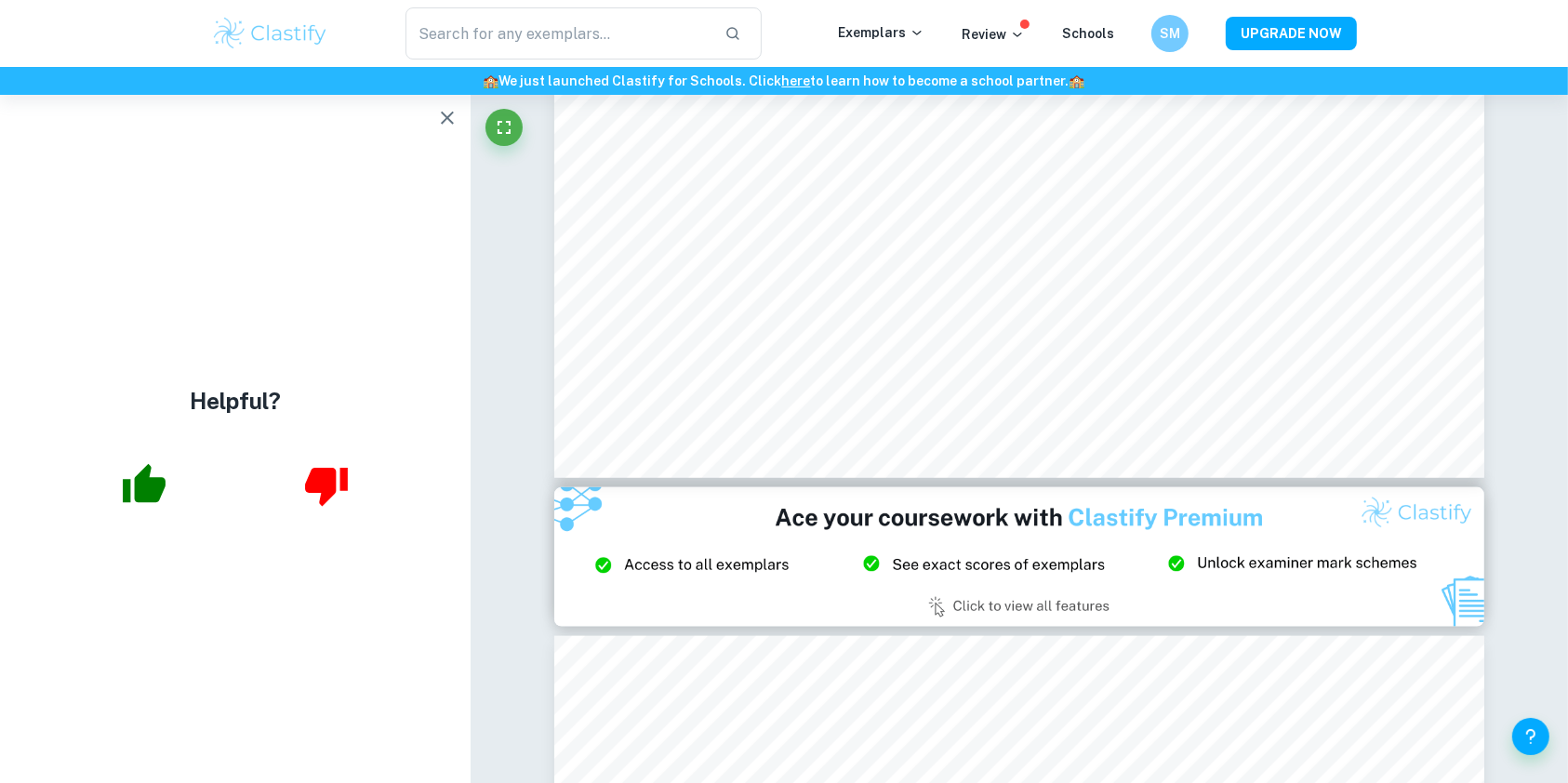
drag, startPoint x: 993, startPoint y: 21, endPoint x: 529, endPoint y: 440, distance: 625.2
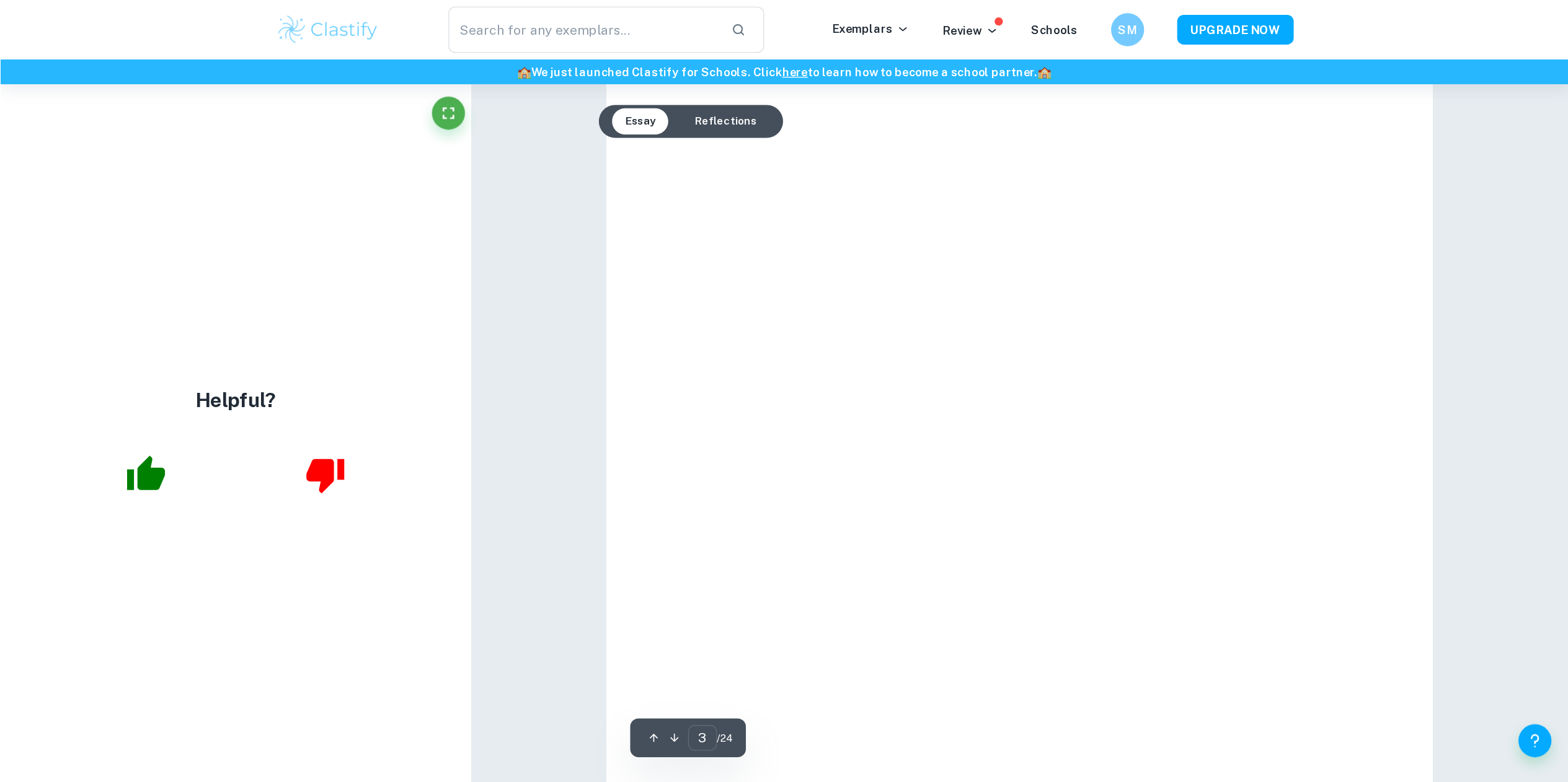
scroll to position [1868, 0]
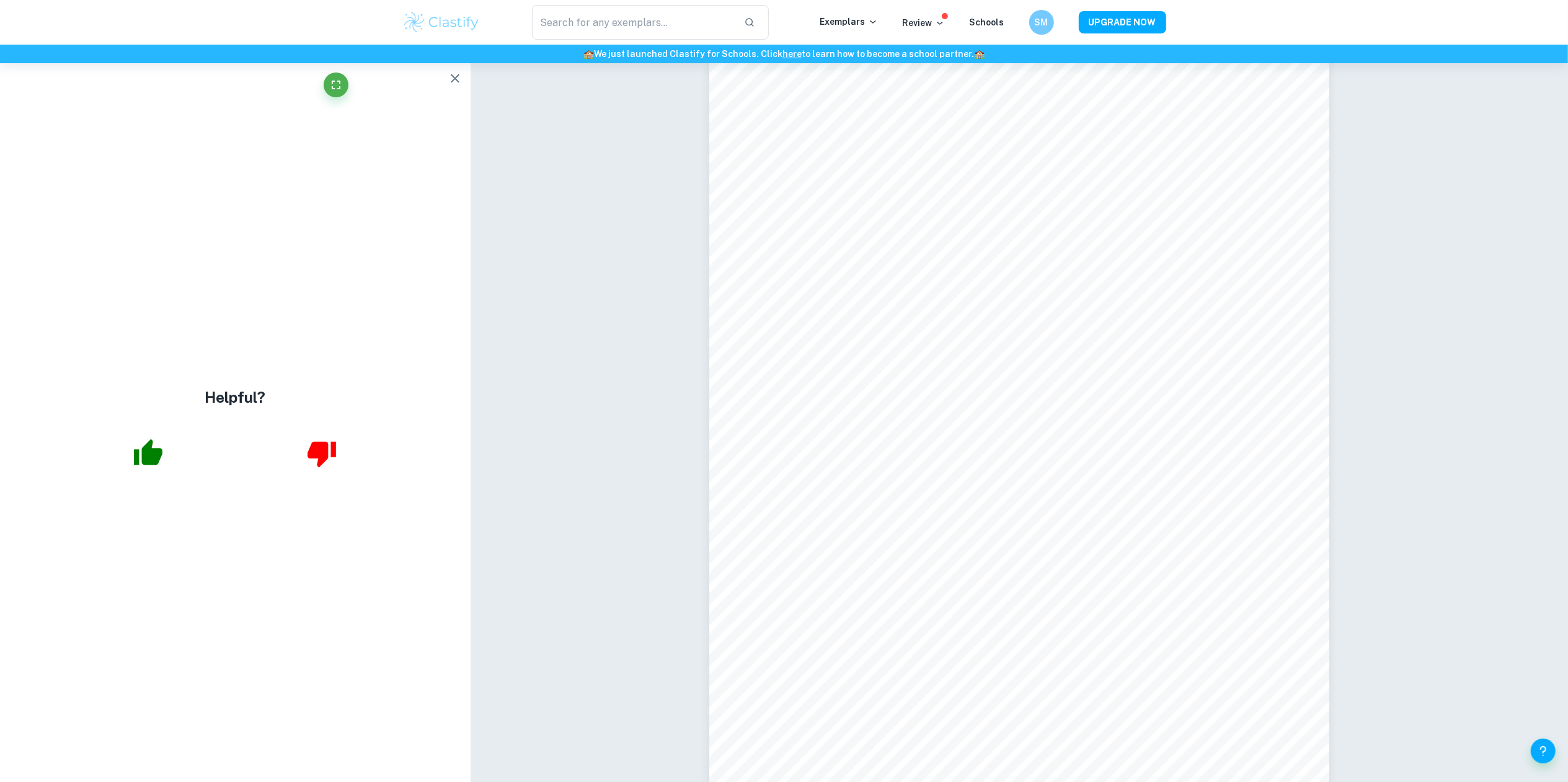
drag, startPoint x: 992, startPoint y: 0, endPoint x: 675, endPoint y: 452, distance: 552.1
type input "4"
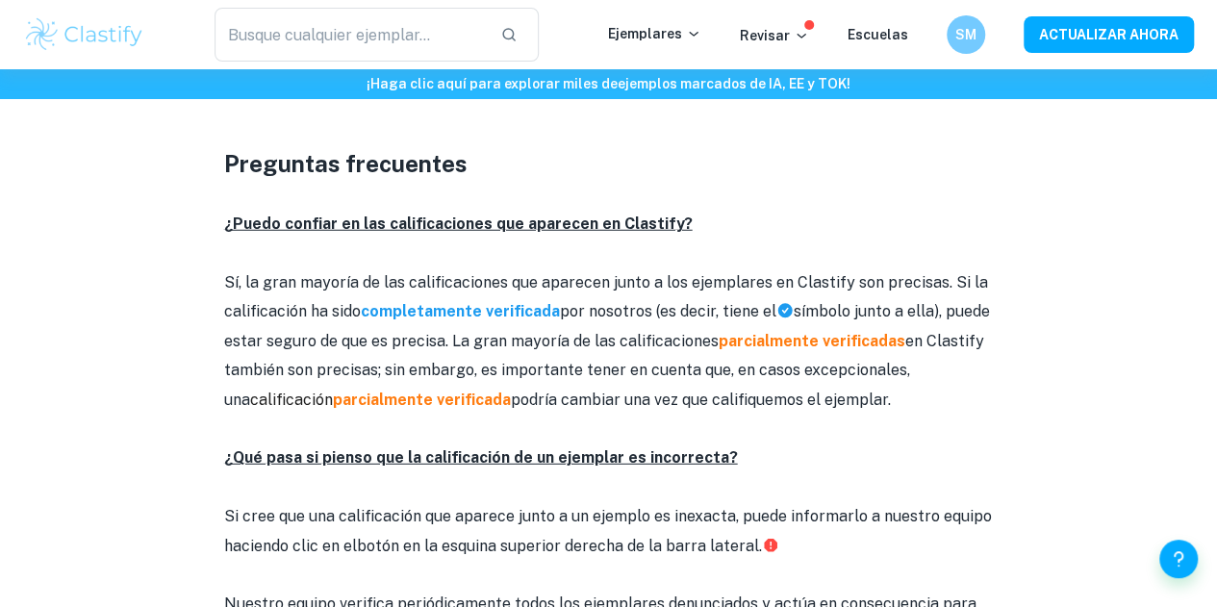
scroll to position [2506, 0]
